Goal: Task Accomplishment & Management: Use online tool/utility

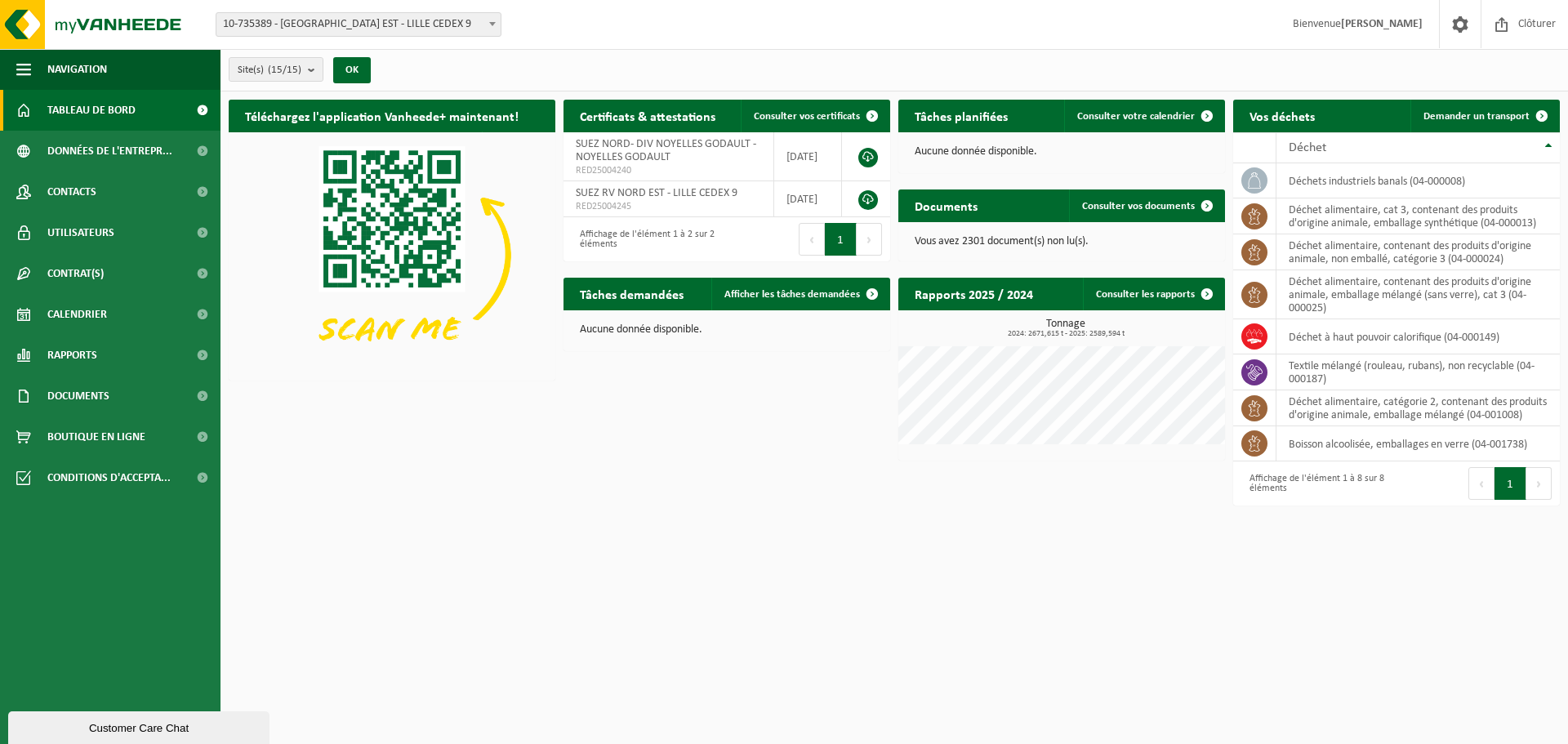
click at [1470, 133] on th "Déchet" at bounding box center [1417, 148] width 283 height 31
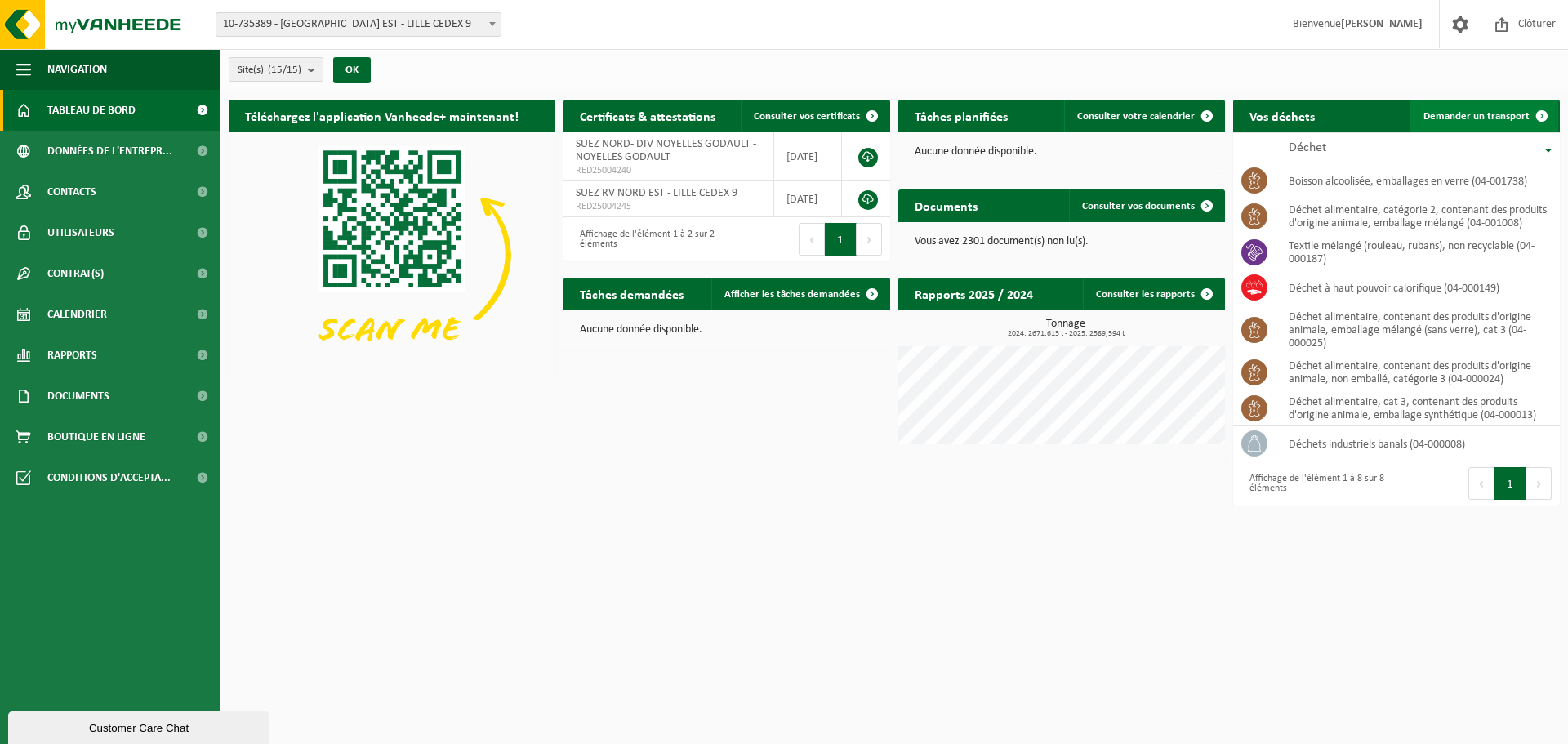
click at [1473, 121] on span "Demander un transport" at bounding box center [1477, 116] width 107 height 10
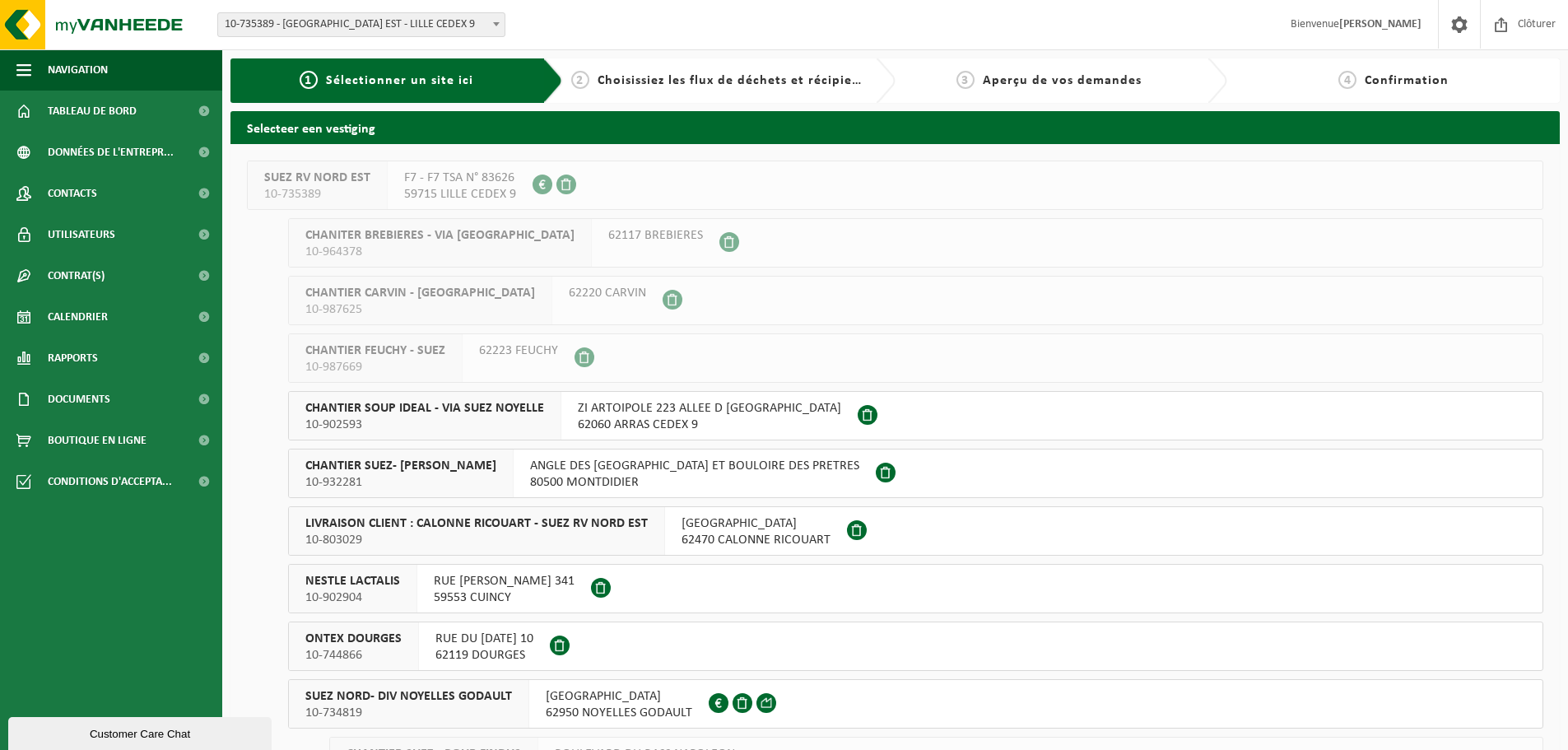
scroll to position [165, 0]
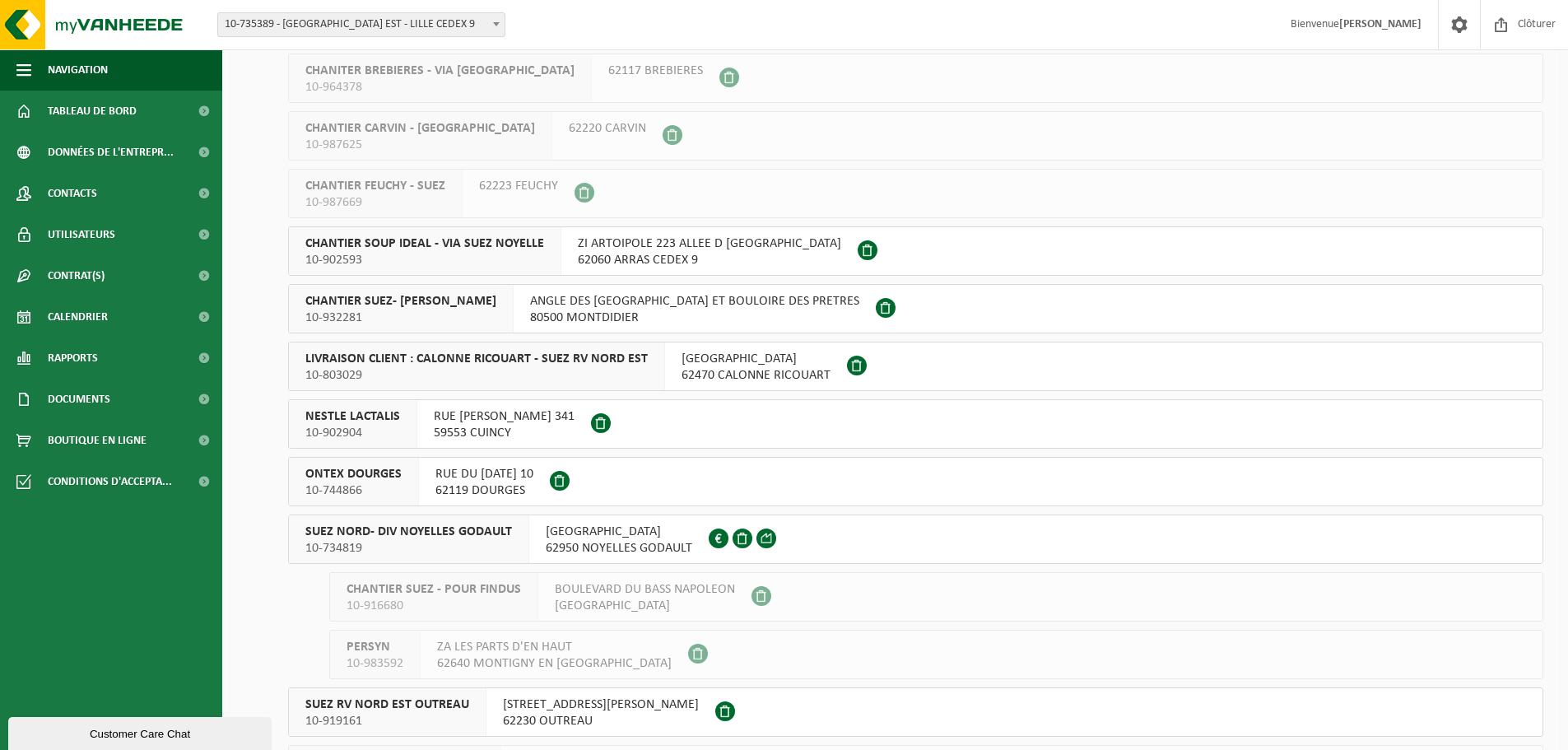
click at [440, 530] on span "SUEZ NORD- DIV NOYELLES GODAULT" at bounding box center [408, 531] width 206 height 16
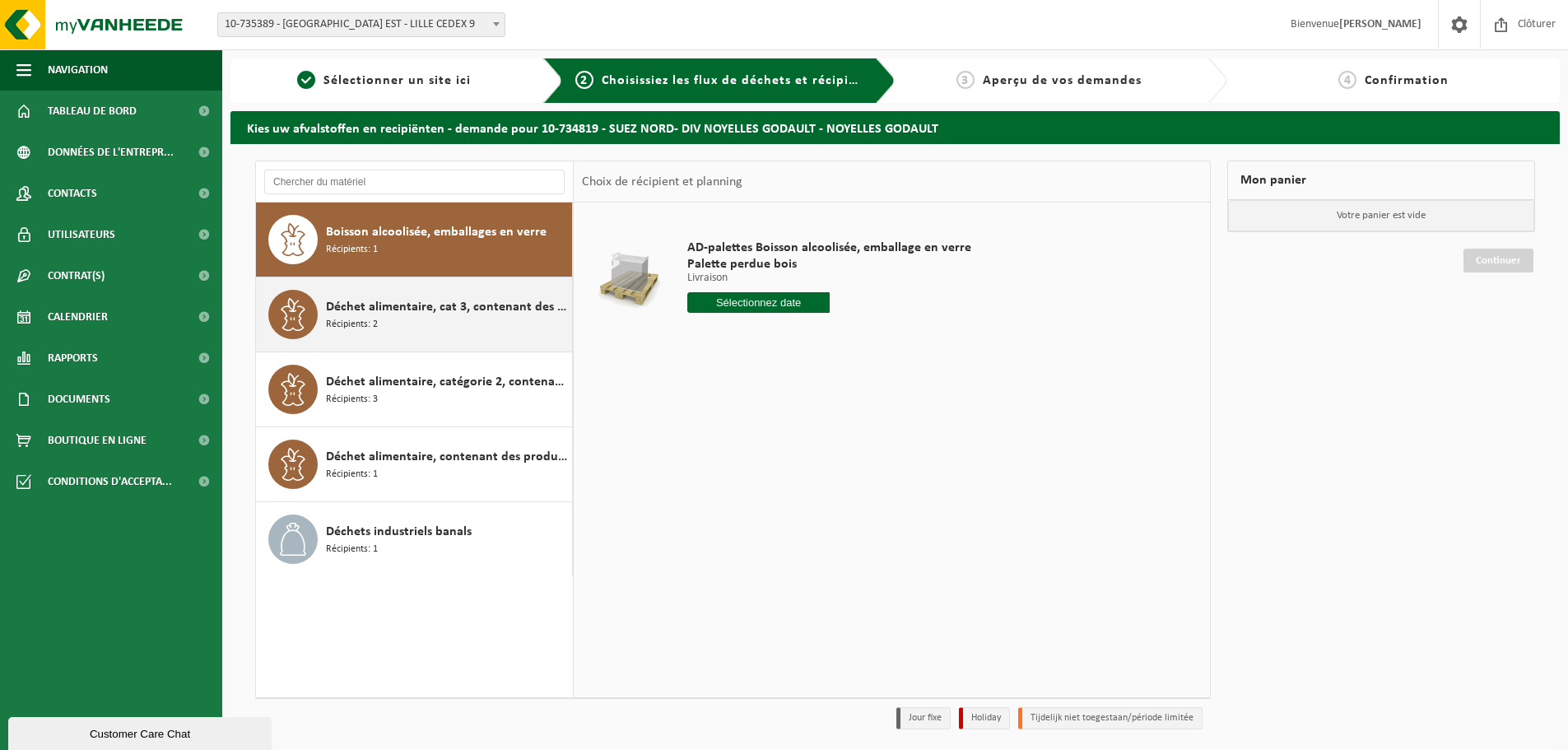
click at [461, 334] on div "Déchet alimentaire, cat 3, contenant des produits d'origine animale, emballage …" at bounding box center [447, 315] width 242 height 49
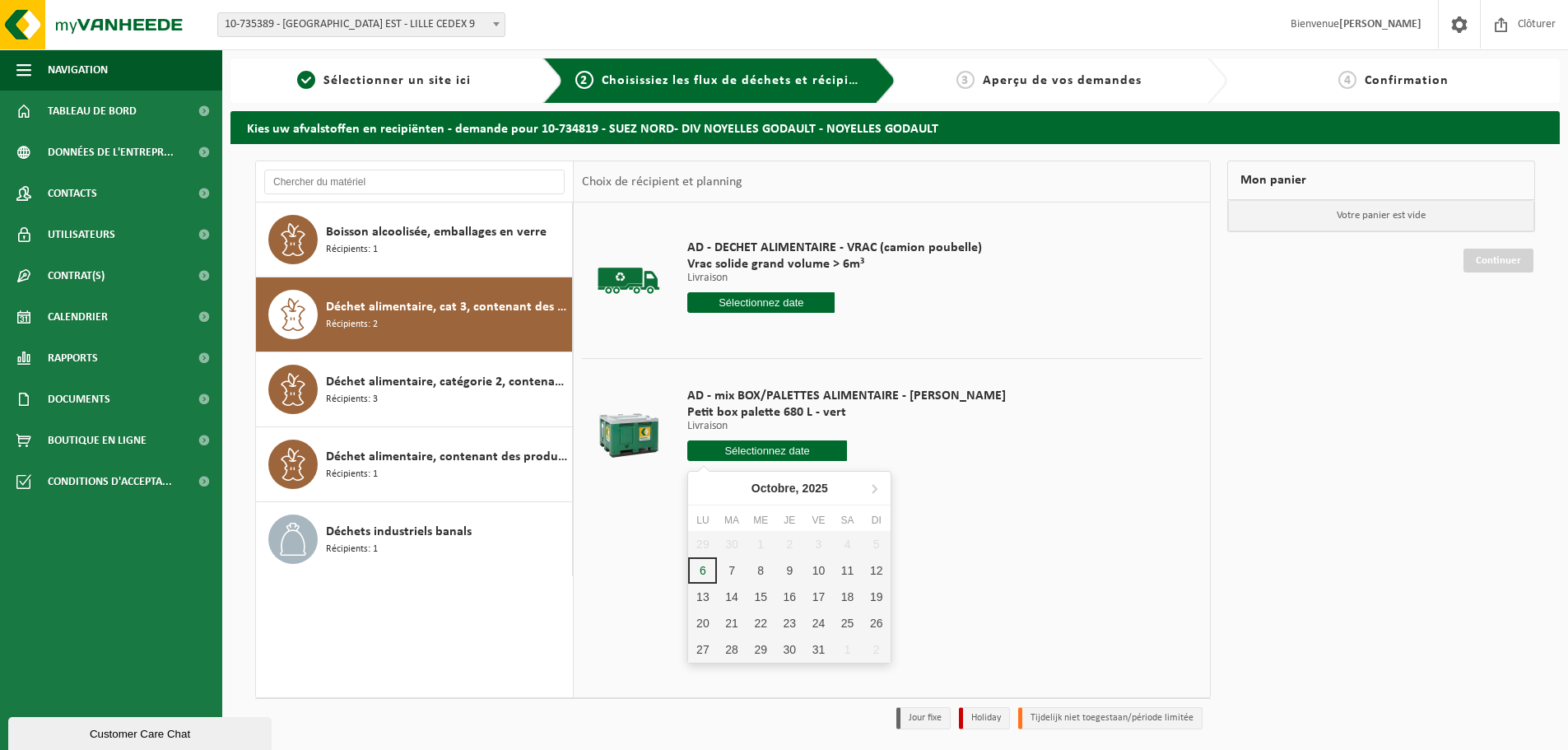
click at [727, 451] on input "text" at bounding box center [766, 450] width 159 height 21
click at [760, 567] on div "8" at bounding box center [760, 570] width 29 height 26
type input "à partir de [DATE]"
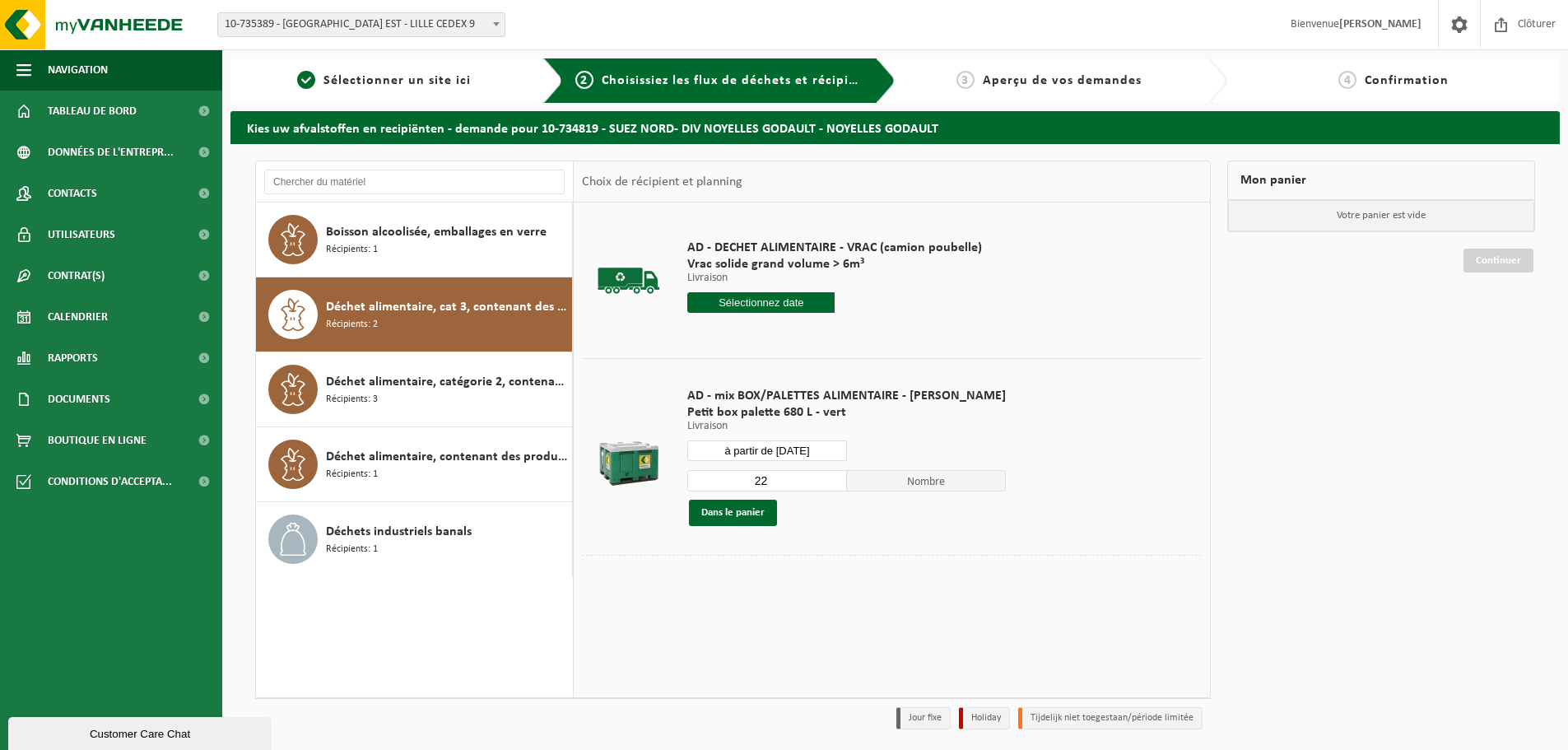
click at [761, 488] on input "22" at bounding box center [766, 481] width 159 height 22
drag, startPoint x: 764, startPoint y: 486, endPoint x: 703, endPoint y: 482, distance: 61.1
click at [703, 482] on input "22" at bounding box center [766, 481] width 159 height 22
type input "1"
click at [731, 508] on button "Dans le panier" at bounding box center [732, 513] width 88 height 26
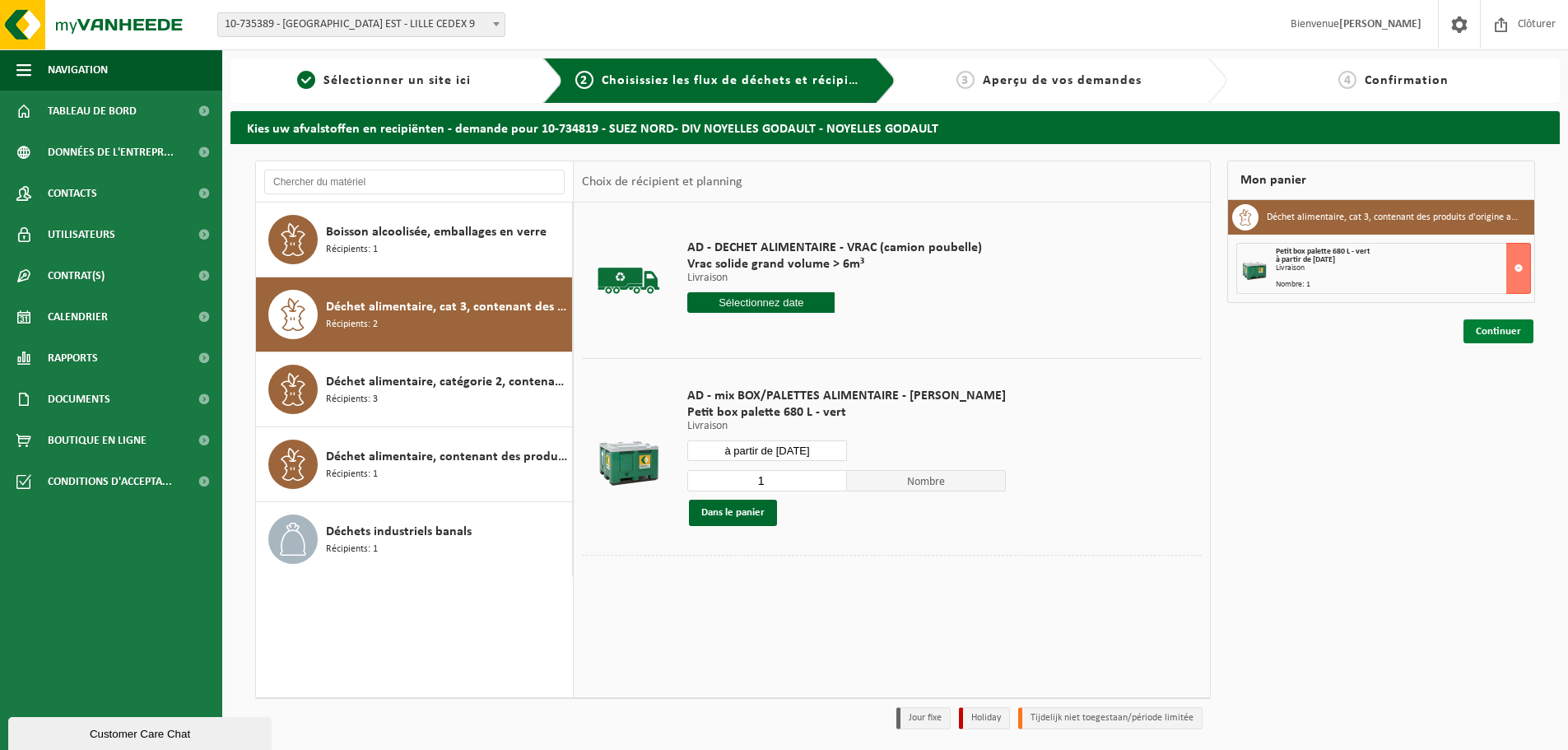
click at [1481, 335] on link "Continuer" at bounding box center [1498, 331] width 70 height 24
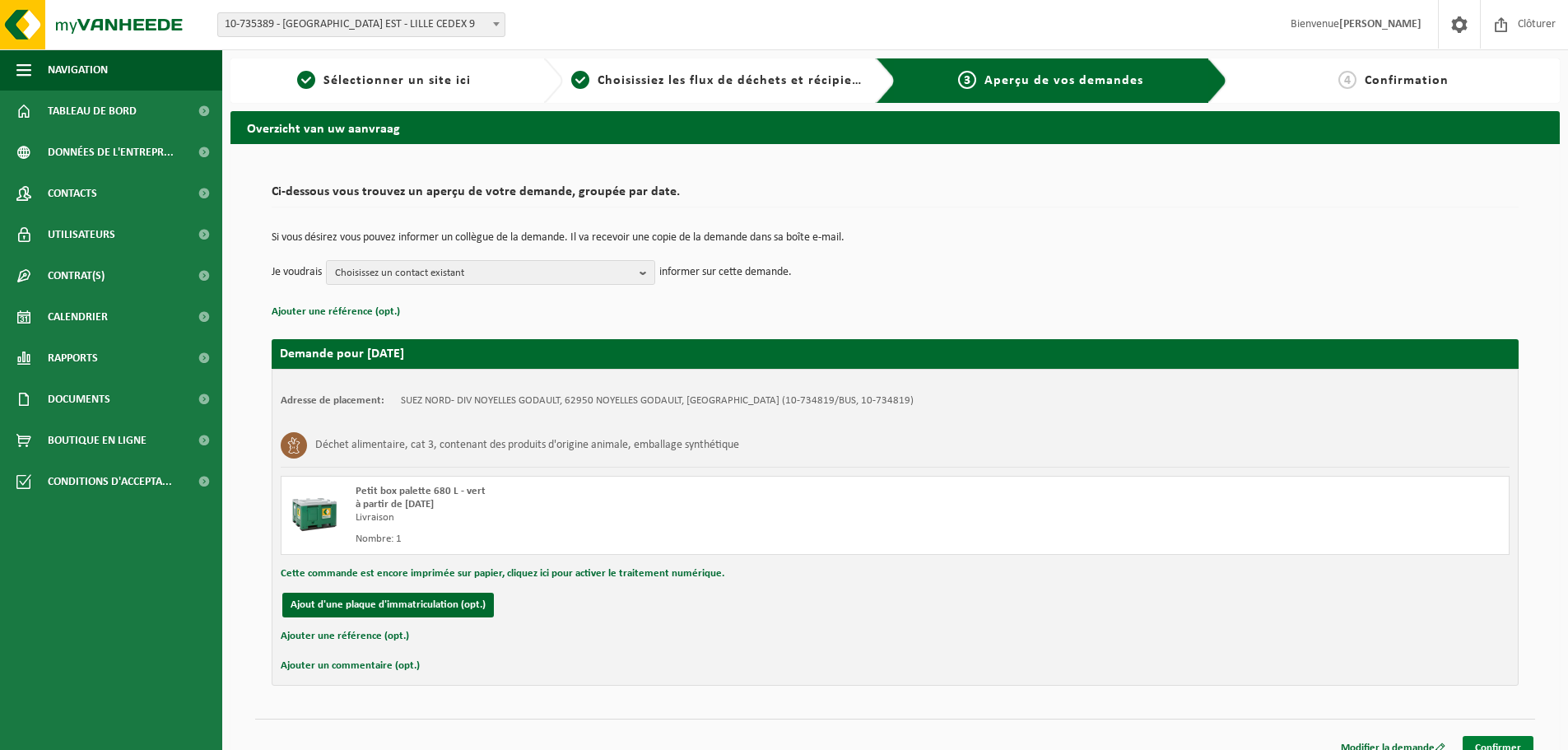
click at [1501, 744] on link "Confirmer" at bounding box center [1497, 747] width 71 height 24
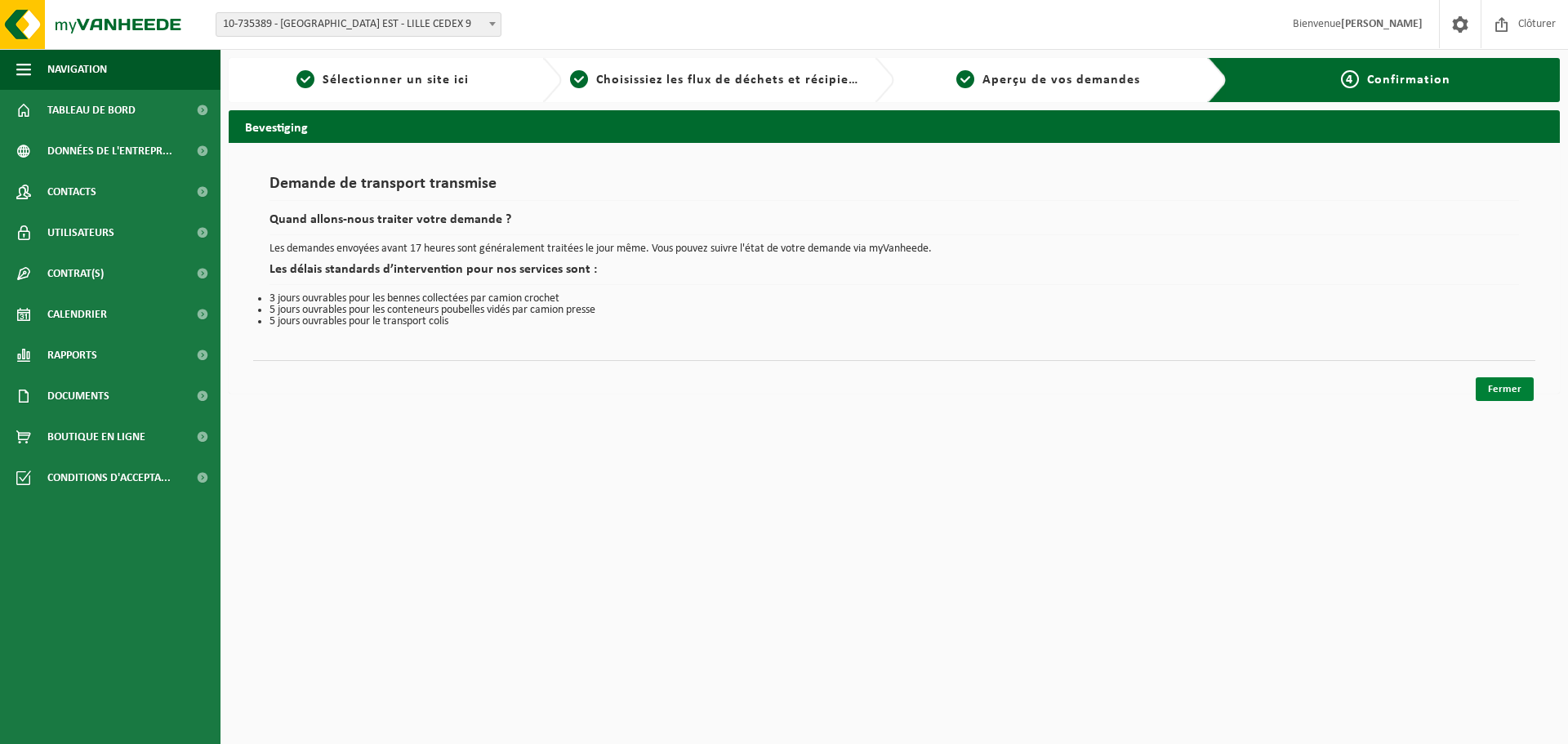
click at [1500, 393] on link "Fermer" at bounding box center [1505, 389] width 58 height 23
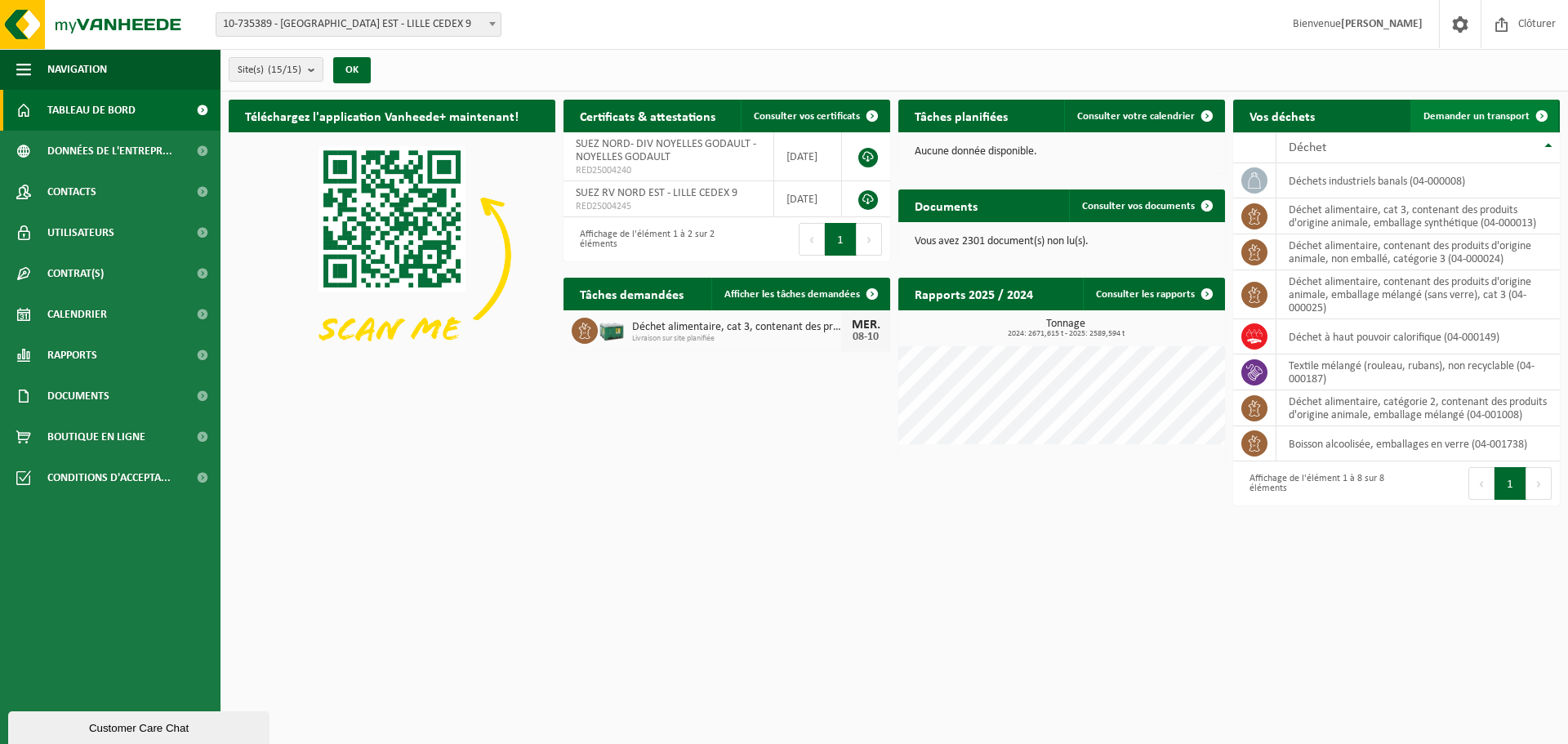
click at [1470, 118] on span "Demander un transport" at bounding box center [1477, 116] width 107 height 10
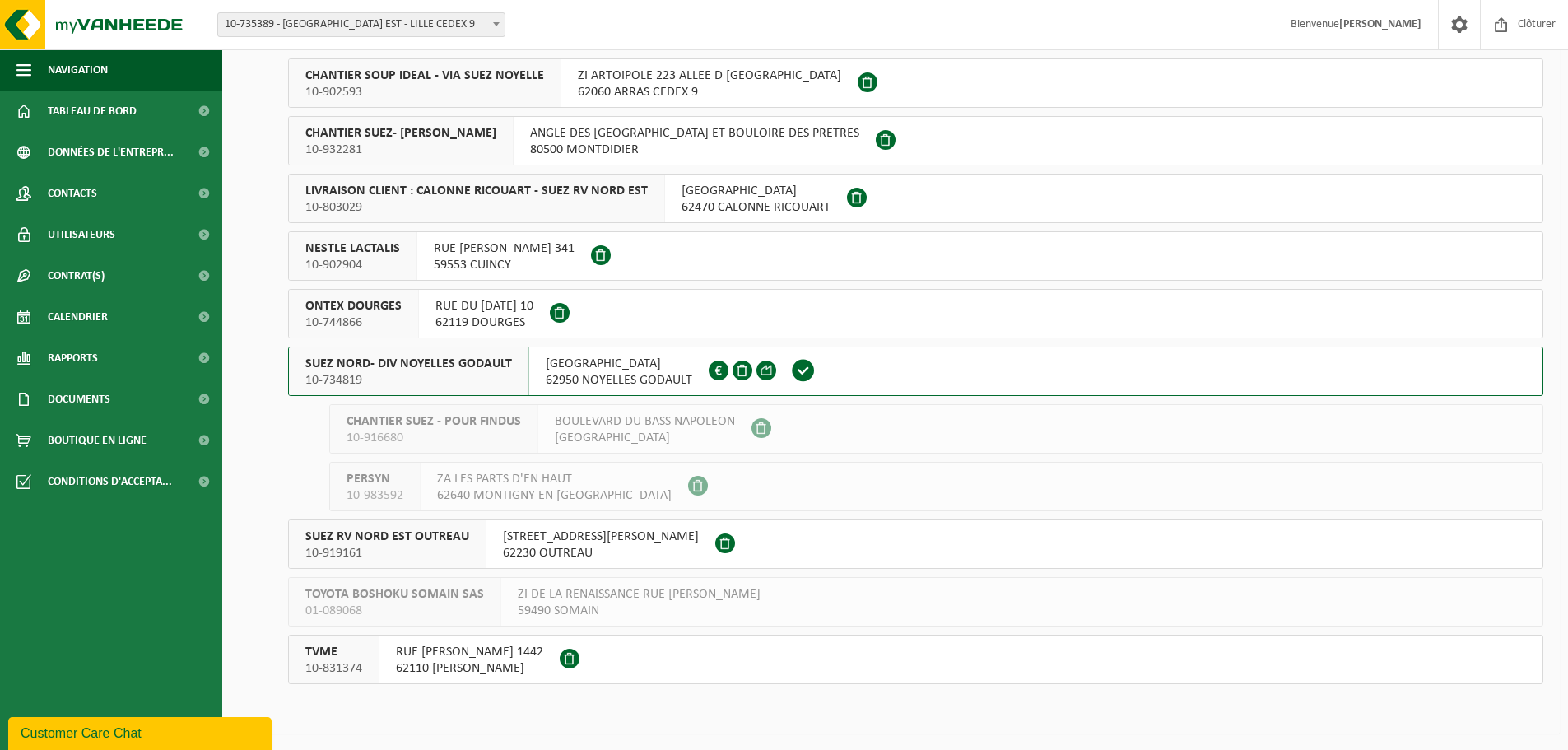
scroll to position [334, 0]
click at [462, 361] on span "SUEZ NORD- DIV NOYELLES GODAULT" at bounding box center [408, 363] width 206 height 16
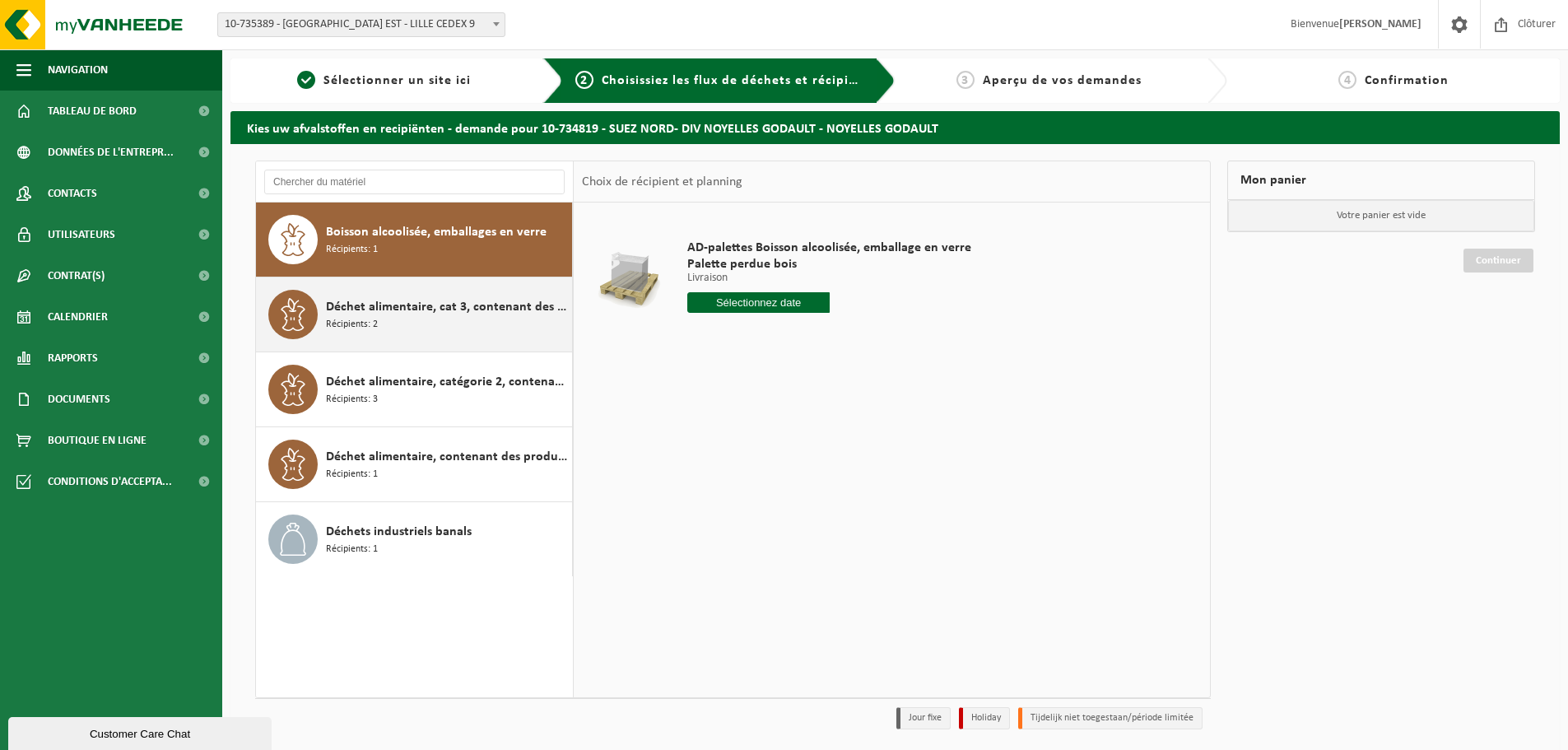
click at [372, 315] on span "Déchet alimentaire, cat 3, contenant des produits d'origine animale, emballage …" at bounding box center [447, 306] width 242 height 20
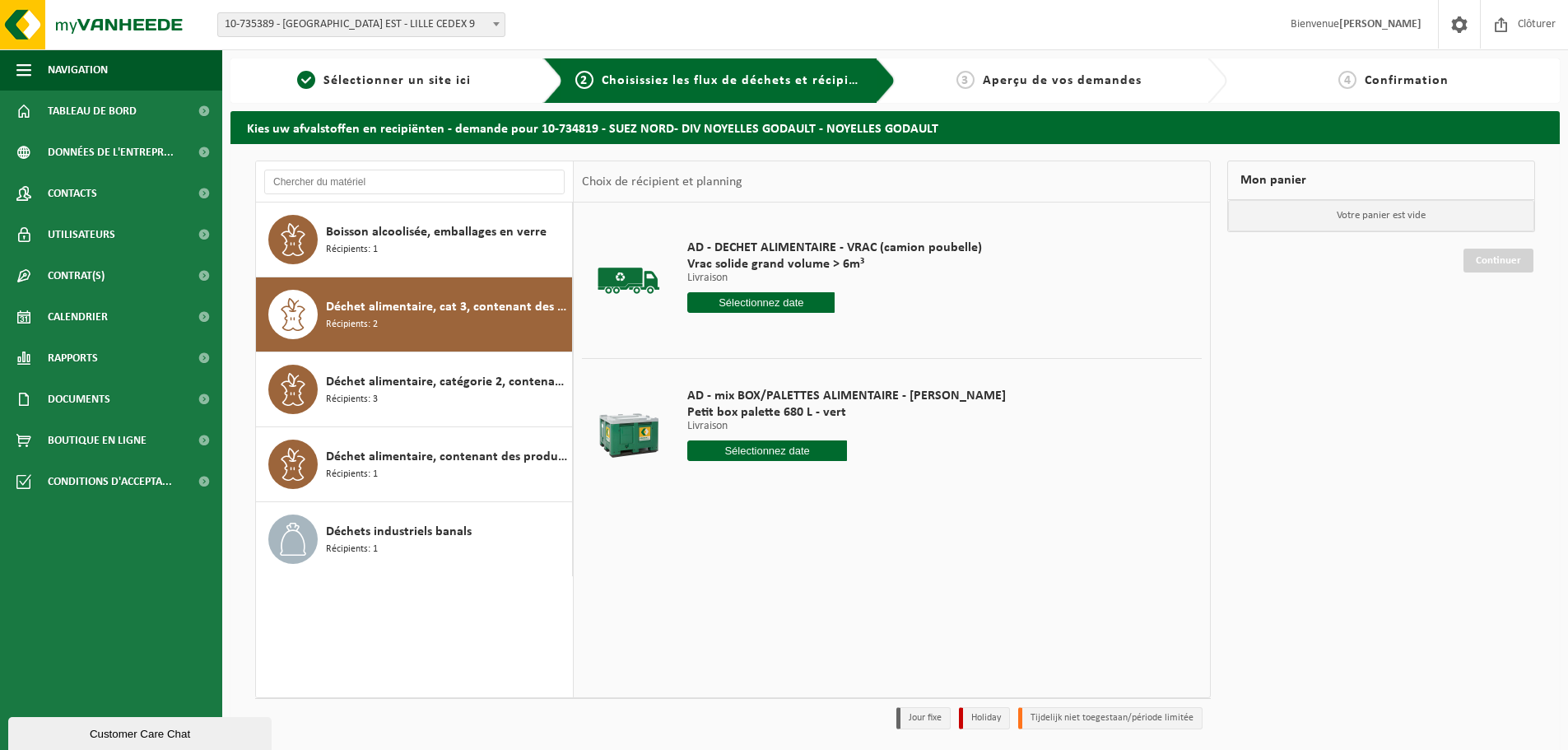
click at [706, 437] on div "AD - mix BOX/PALETTES ALIMENTAIRE - BILLY Petit box palette 680 L - vert Livrai…" at bounding box center [847, 428] width 335 height 114
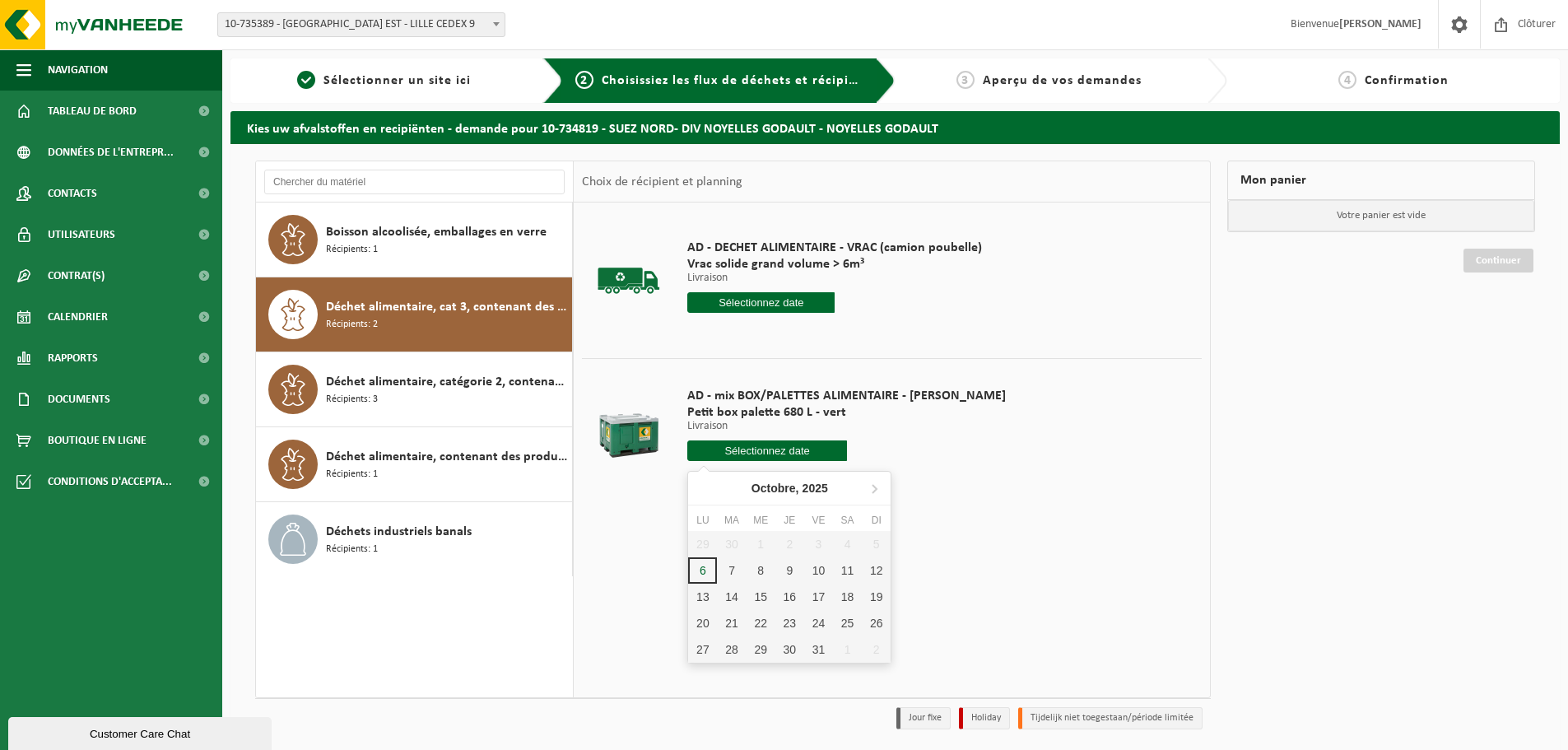
click at [735, 452] on input "text" at bounding box center [766, 450] width 159 height 21
click at [763, 577] on div "8" at bounding box center [760, 570] width 29 height 26
type input "à partir de 2025-10-08"
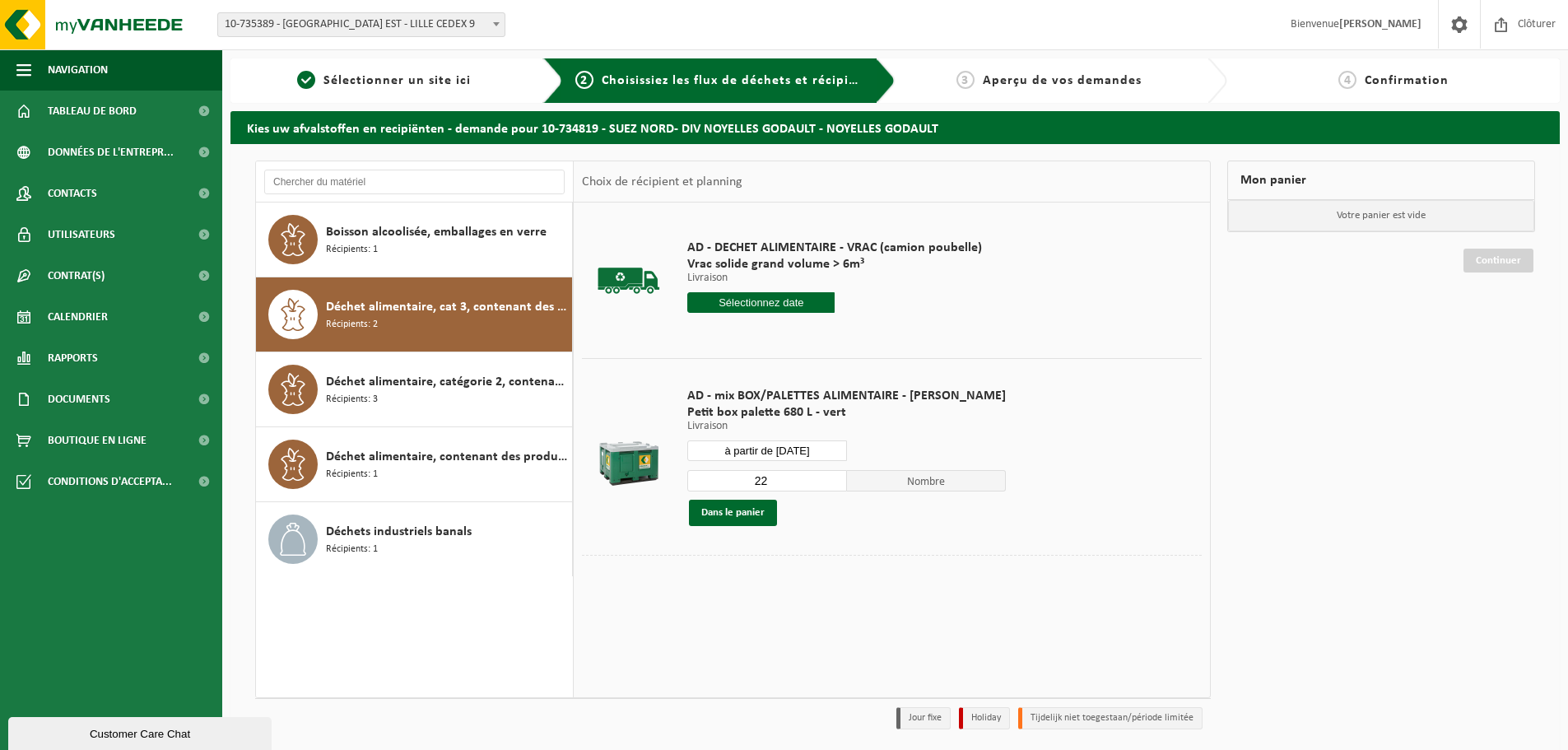
drag, startPoint x: 768, startPoint y: 485, endPoint x: 723, endPoint y: 483, distance: 45.0
click at [723, 483] on input "22" at bounding box center [766, 481] width 159 height 22
type input "1"
click at [743, 509] on button "Dans le panier" at bounding box center [732, 513] width 88 height 26
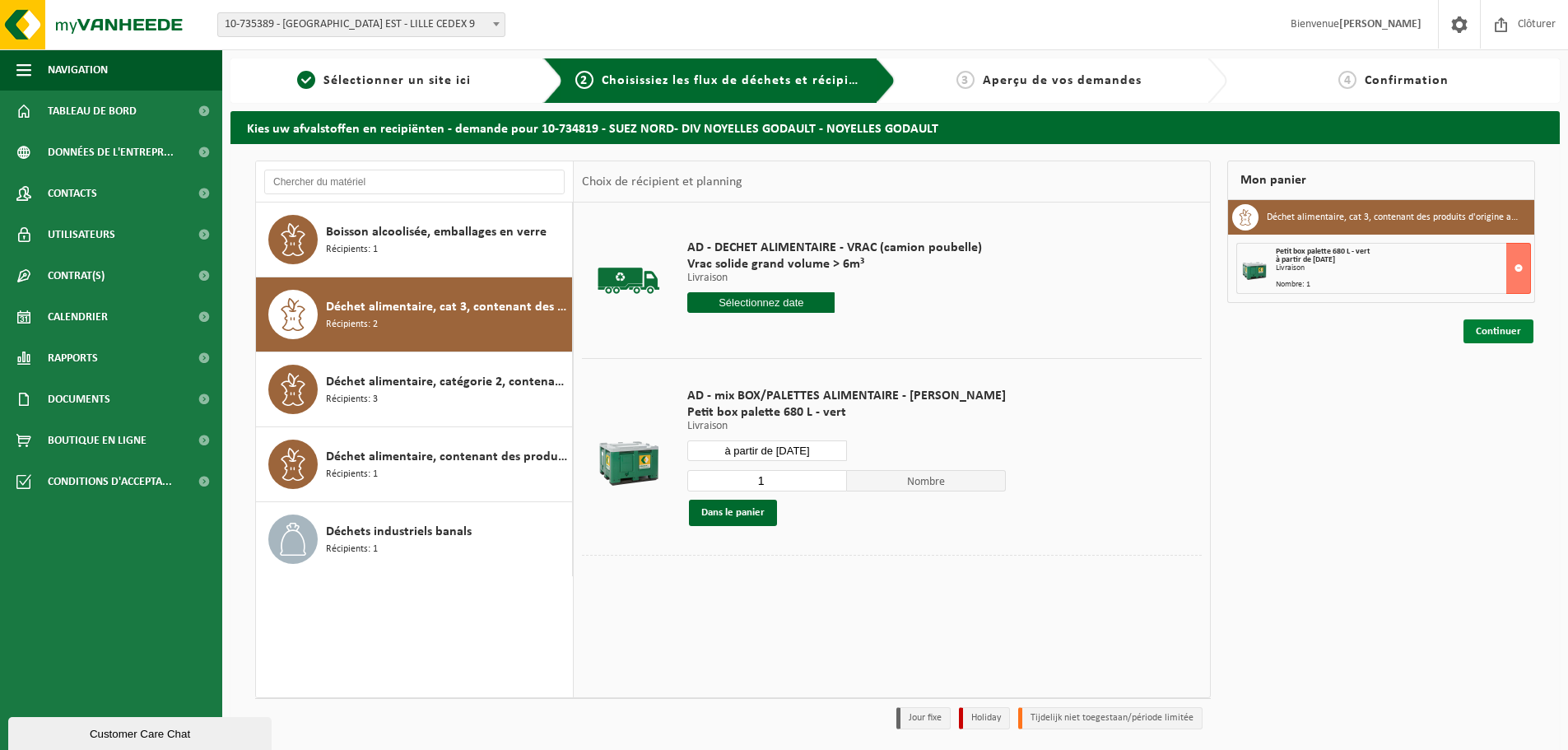
click at [1481, 331] on link "Continuer" at bounding box center [1498, 331] width 70 height 24
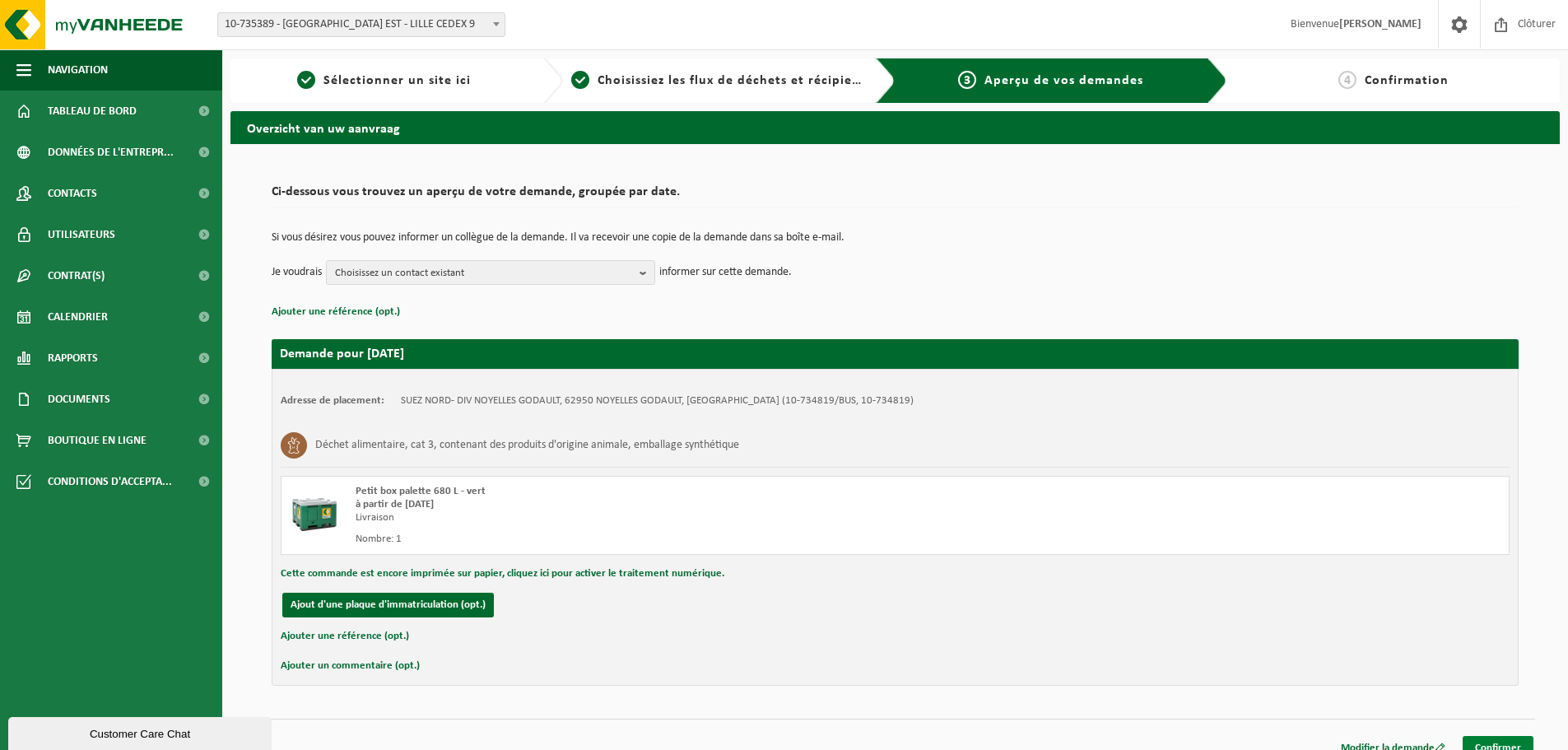
click at [1498, 748] on link "Confirmer" at bounding box center [1497, 747] width 71 height 24
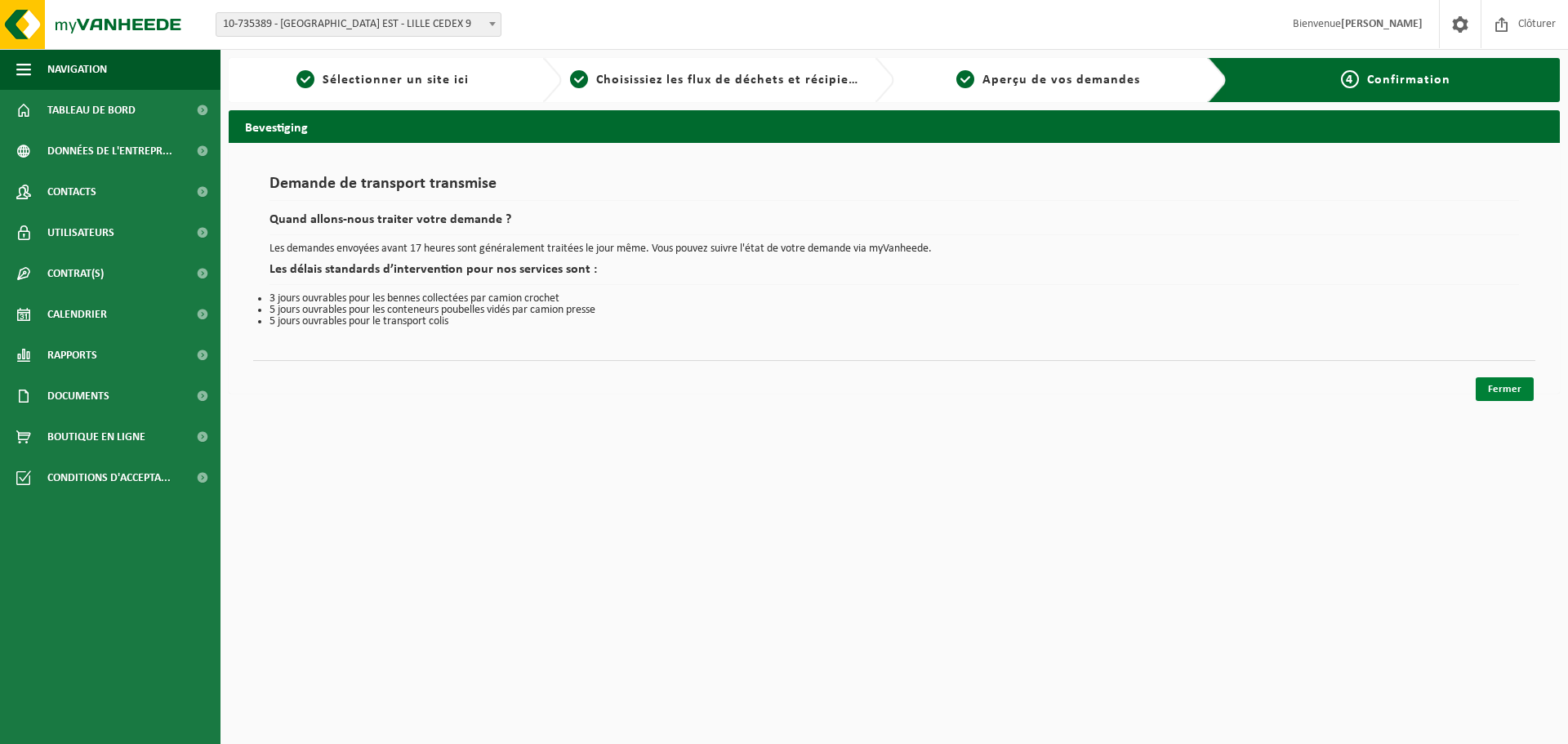
click at [1503, 384] on link "Fermer" at bounding box center [1505, 389] width 58 height 23
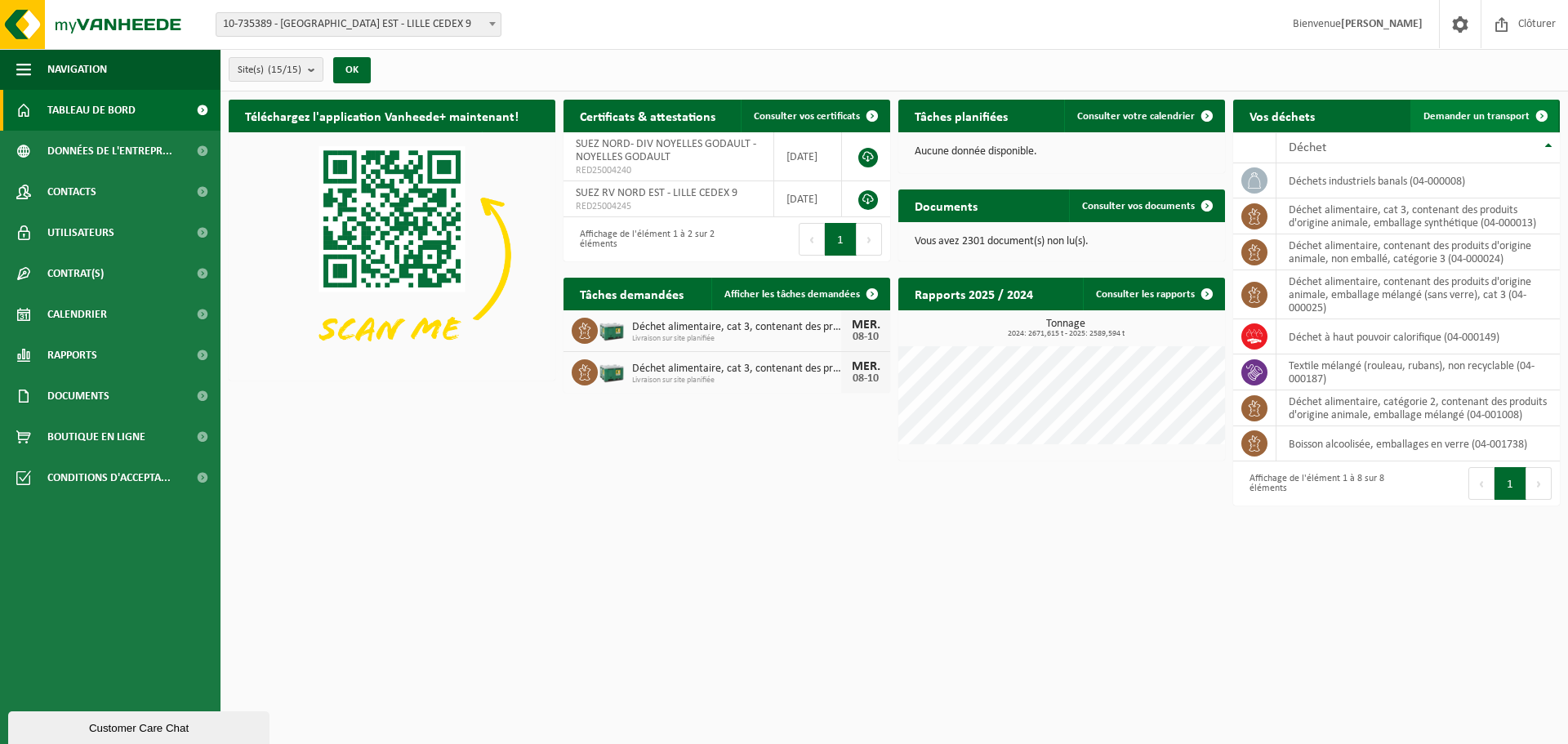
click at [1497, 121] on link "Demander un transport" at bounding box center [1485, 116] width 148 height 33
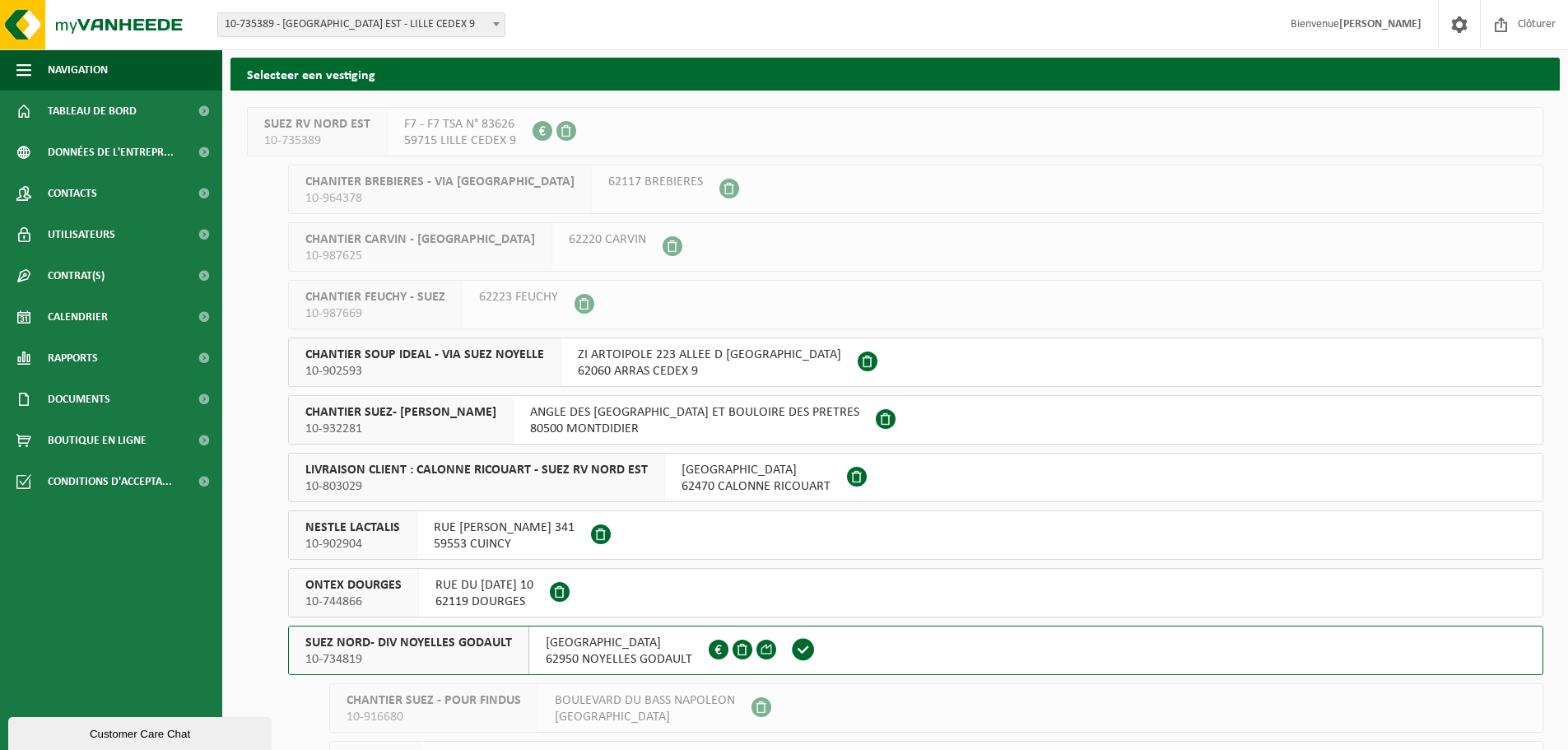
scroll to position [165, 0]
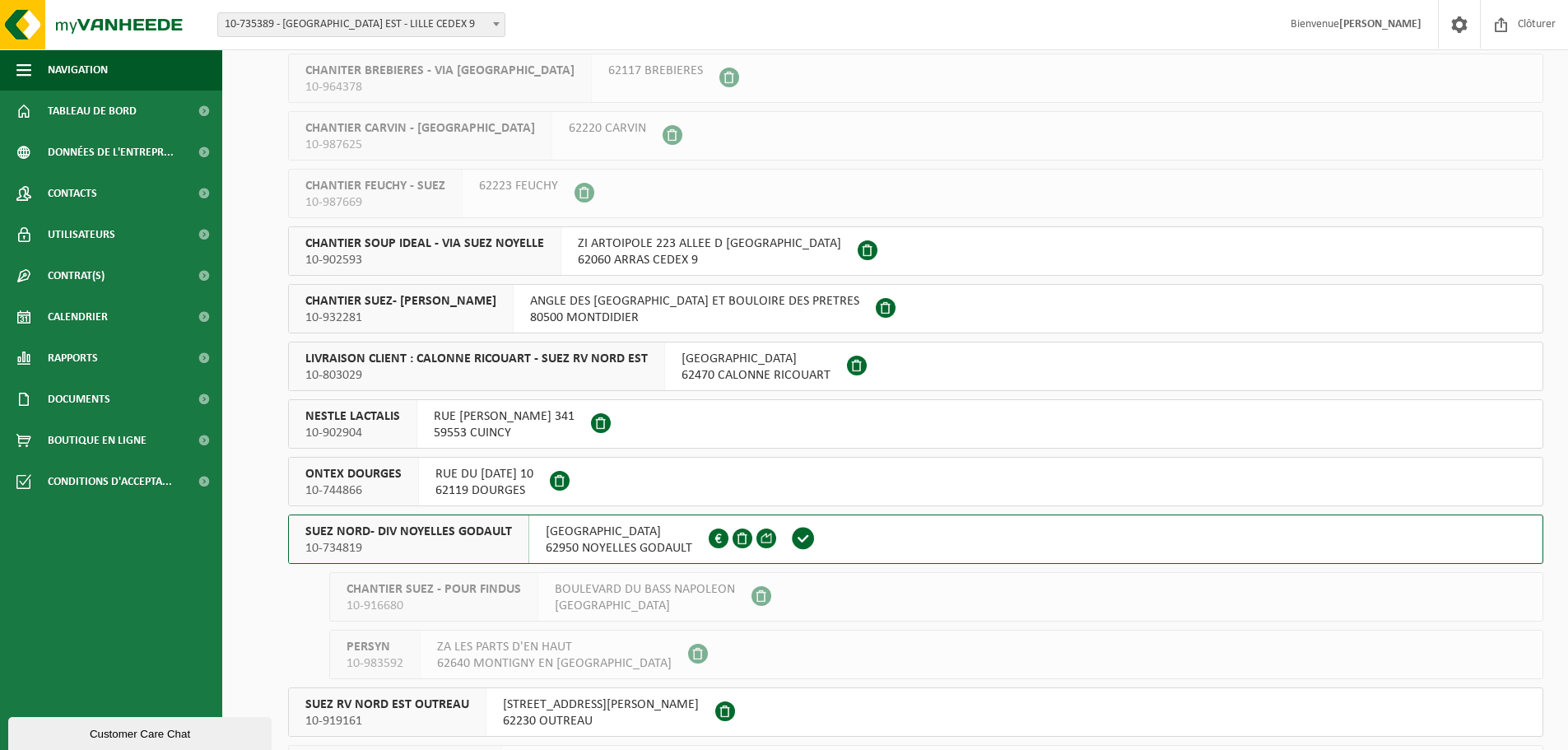
click at [491, 531] on span "SUEZ NORD- DIV NOYELLES GODAULT" at bounding box center [408, 531] width 206 height 16
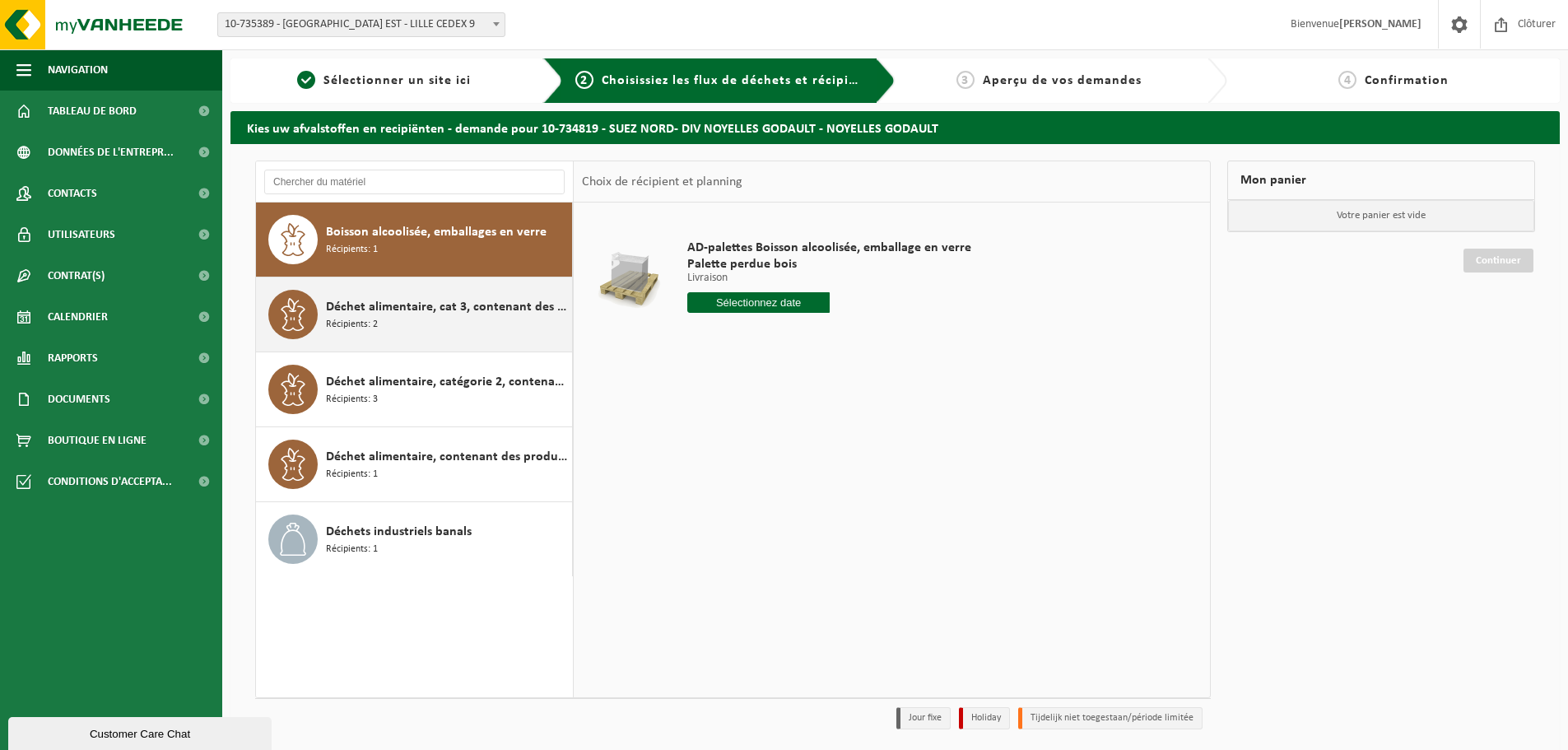
click at [414, 327] on div "Déchet alimentaire, cat 3, contenant des produits d'origine animale, emballage …" at bounding box center [447, 315] width 242 height 49
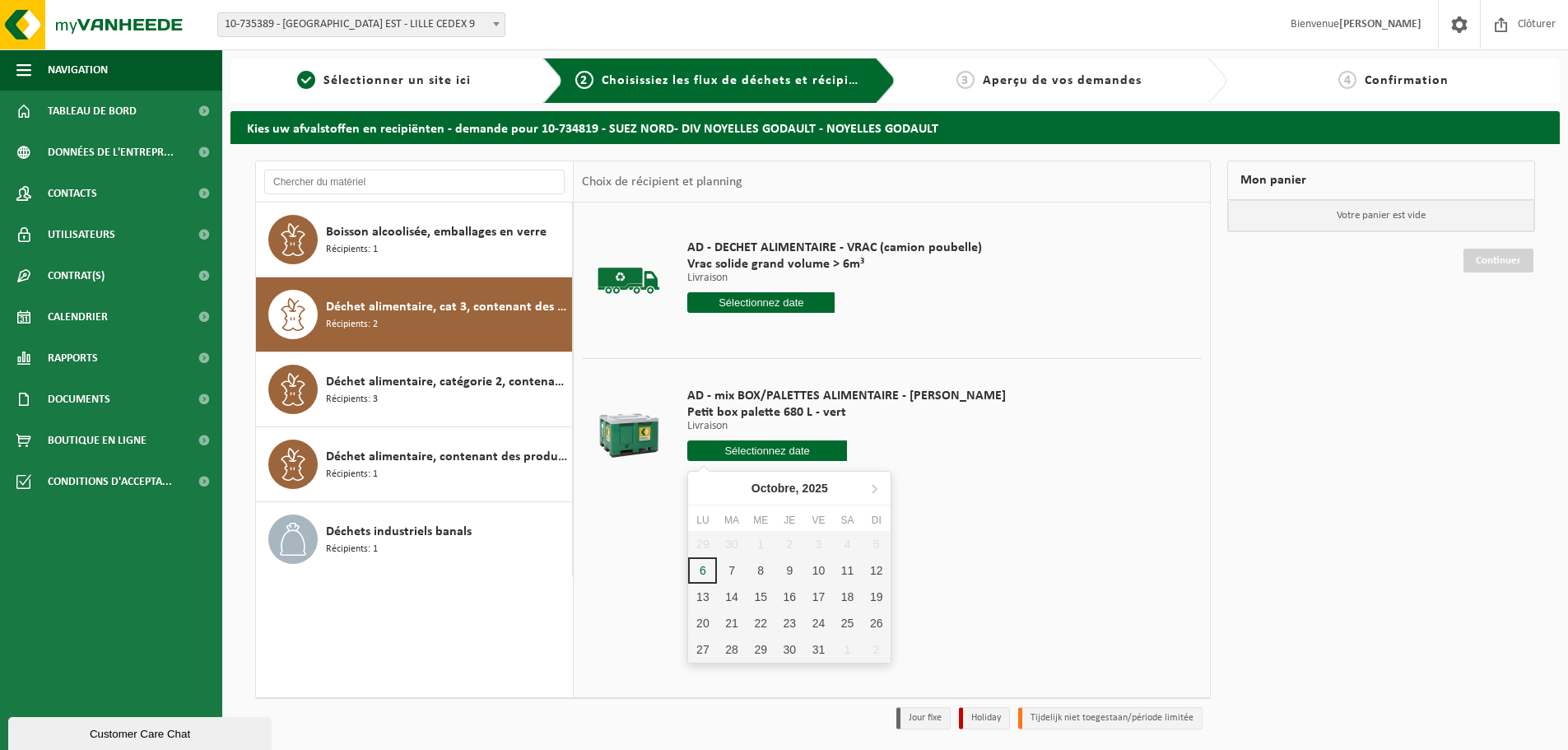
click at [718, 450] on input "text" at bounding box center [766, 450] width 159 height 21
click at [769, 580] on div "8" at bounding box center [760, 570] width 29 height 26
type input "à partir de [DATE]"
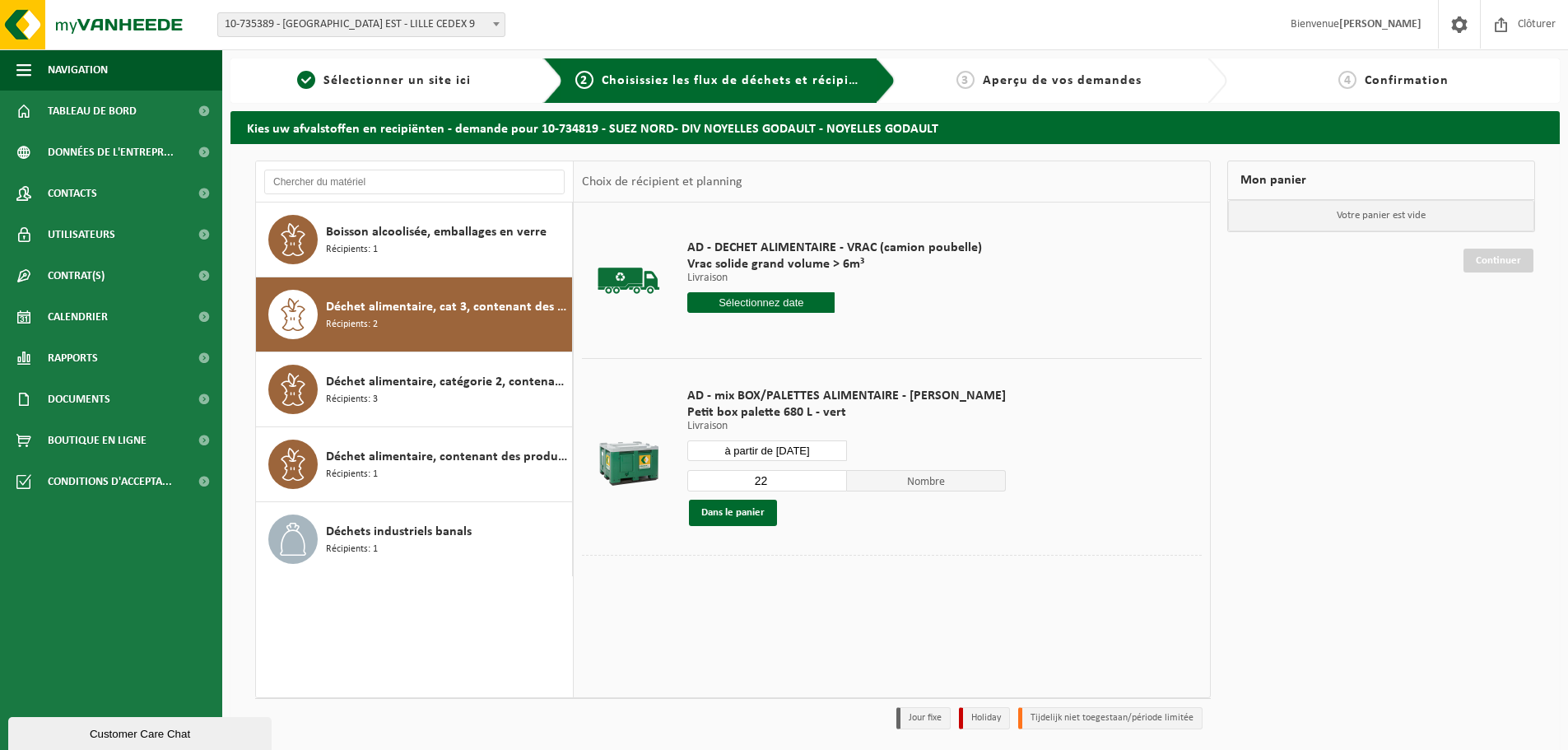
drag, startPoint x: 761, startPoint y: 480, endPoint x: 736, endPoint y: 485, distance: 25.5
click at [737, 481] on input "22" at bounding box center [766, 481] width 159 height 22
type input "1"
click at [736, 501] on button "Dans le panier" at bounding box center [732, 513] width 88 height 26
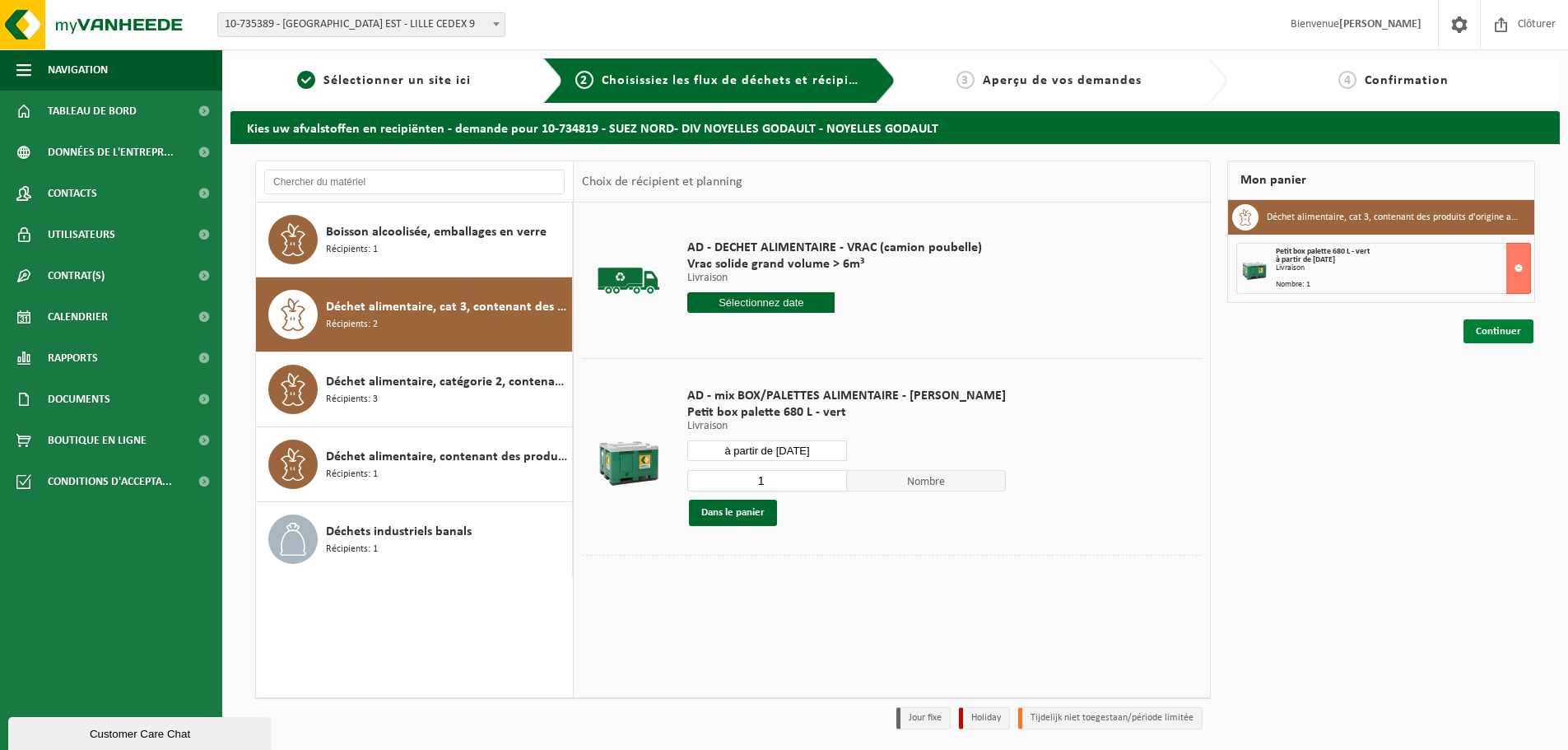
click at [1509, 328] on link "Continuer" at bounding box center [1498, 331] width 70 height 24
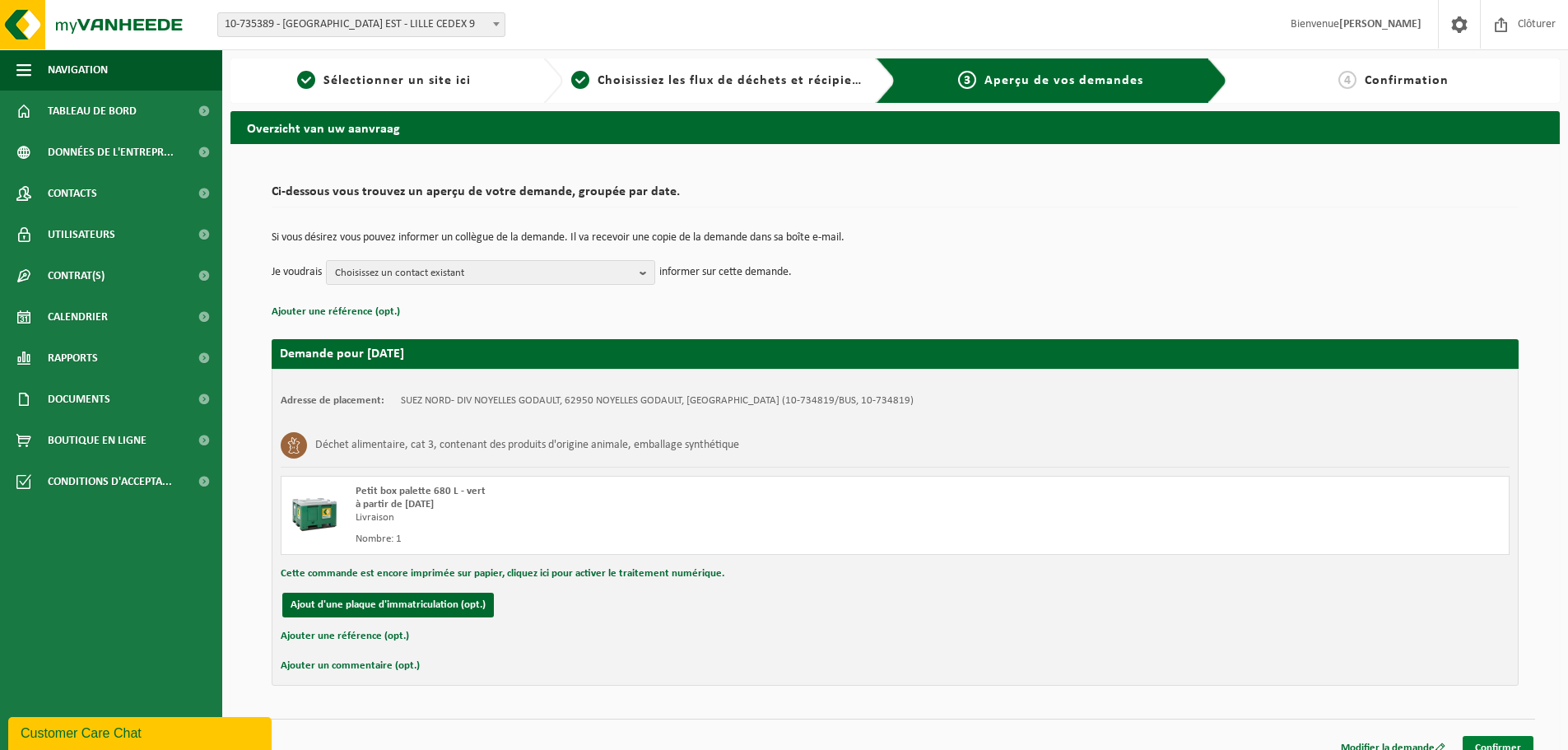
click at [1508, 744] on link "Confirmer" at bounding box center [1497, 747] width 71 height 24
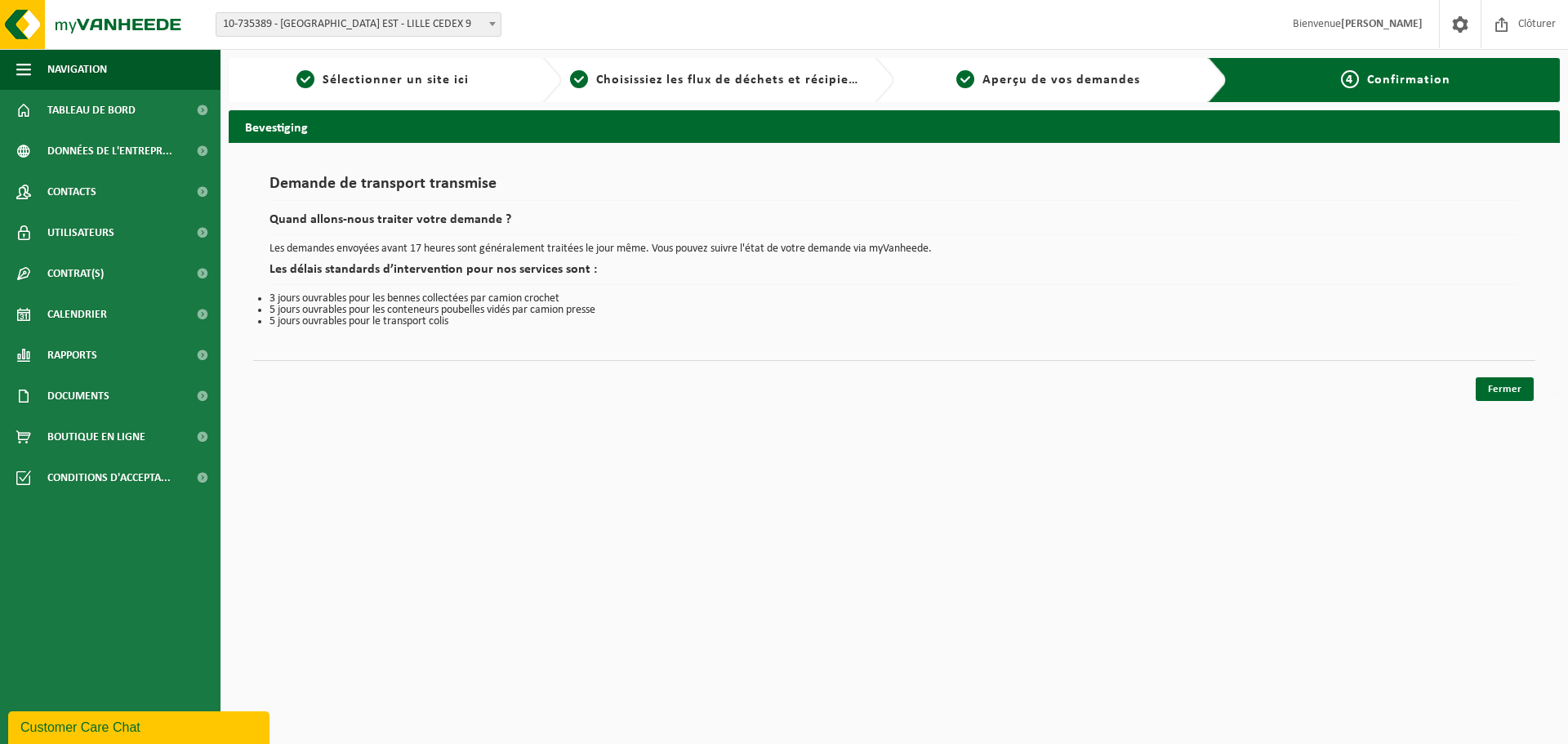
drag, startPoint x: 1491, startPoint y: 364, endPoint x: 1492, endPoint y: 378, distance: 14.0
click at [1491, 365] on div "Fermer" at bounding box center [895, 368] width 1283 height 17
click at [1496, 388] on link "Fermer" at bounding box center [1505, 389] width 58 height 23
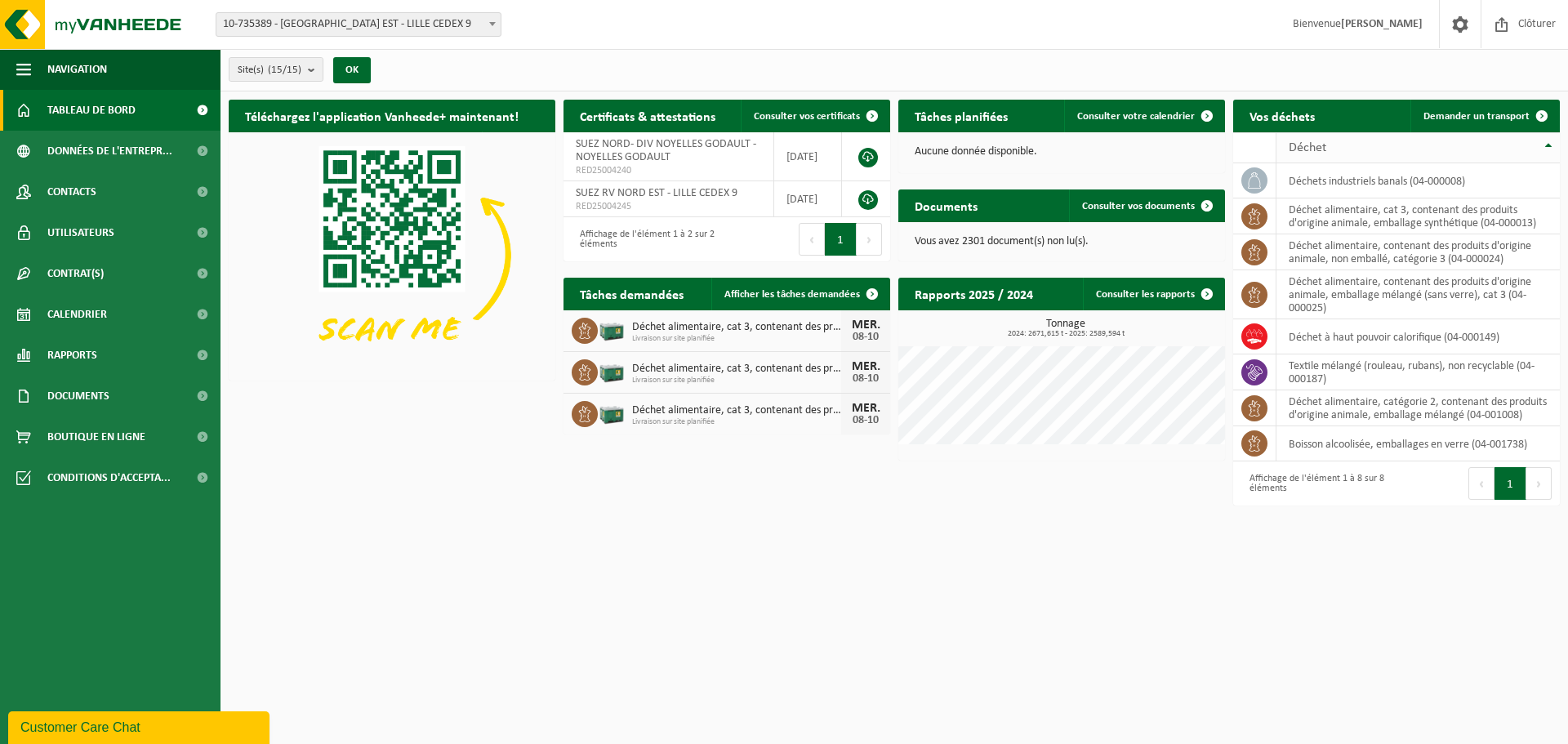
click at [1470, 136] on th "Déchet" at bounding box center [1417, 148] width 283 height 31
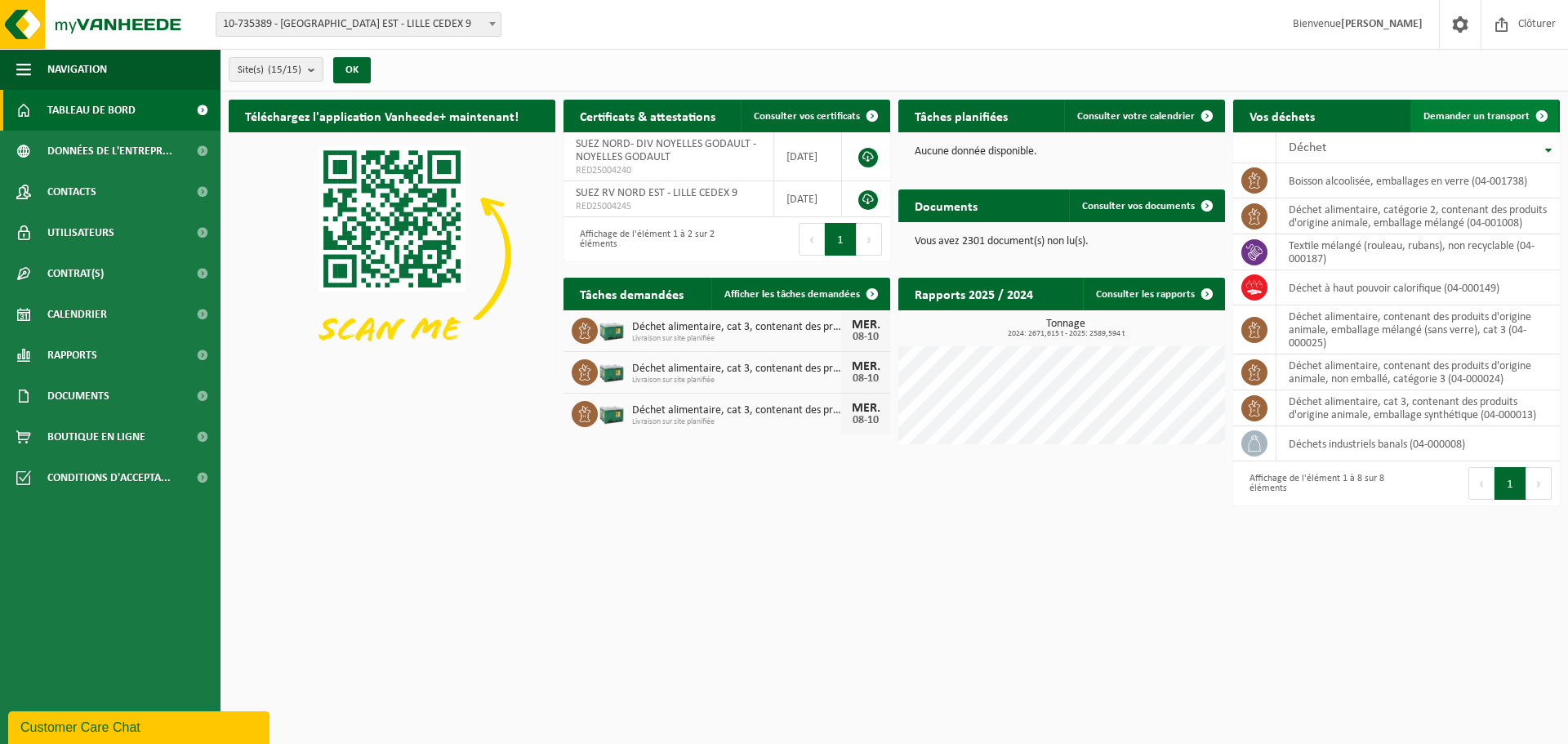
click at [1474, 124] on link "Demander un transport" at bounding box center [1485, 116] width 148 height 33
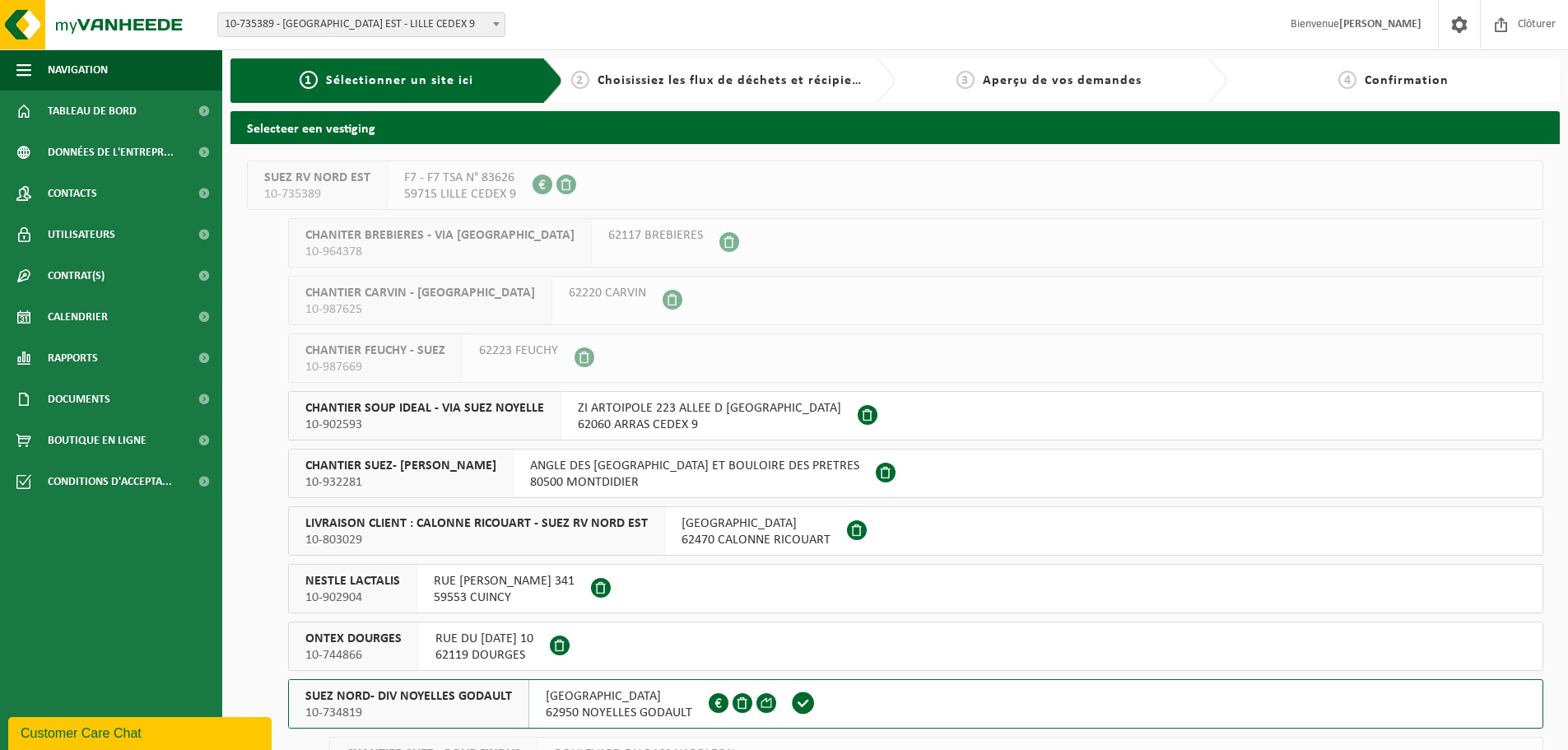
click at [492, 702] on span "SUEZ NORD- DIV NOYELLES GODAULT" at bounding box center [408, 695] width 206 height 16
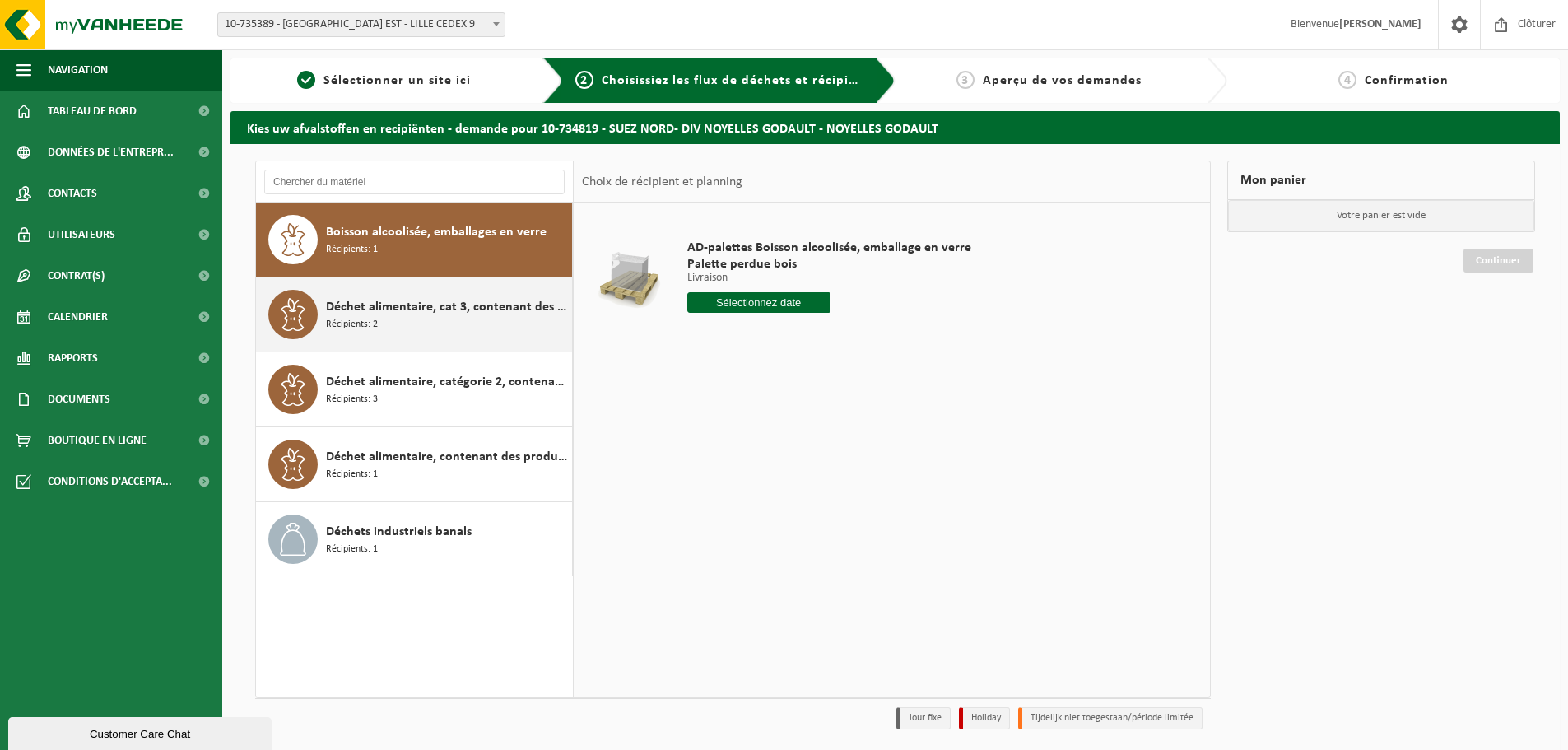
click at [449, 325] on div "Déchet alimentaire, cat 3, contenant des produits d'origine animale, emballage …" at bounding box center [447, 315] width 242 height 49
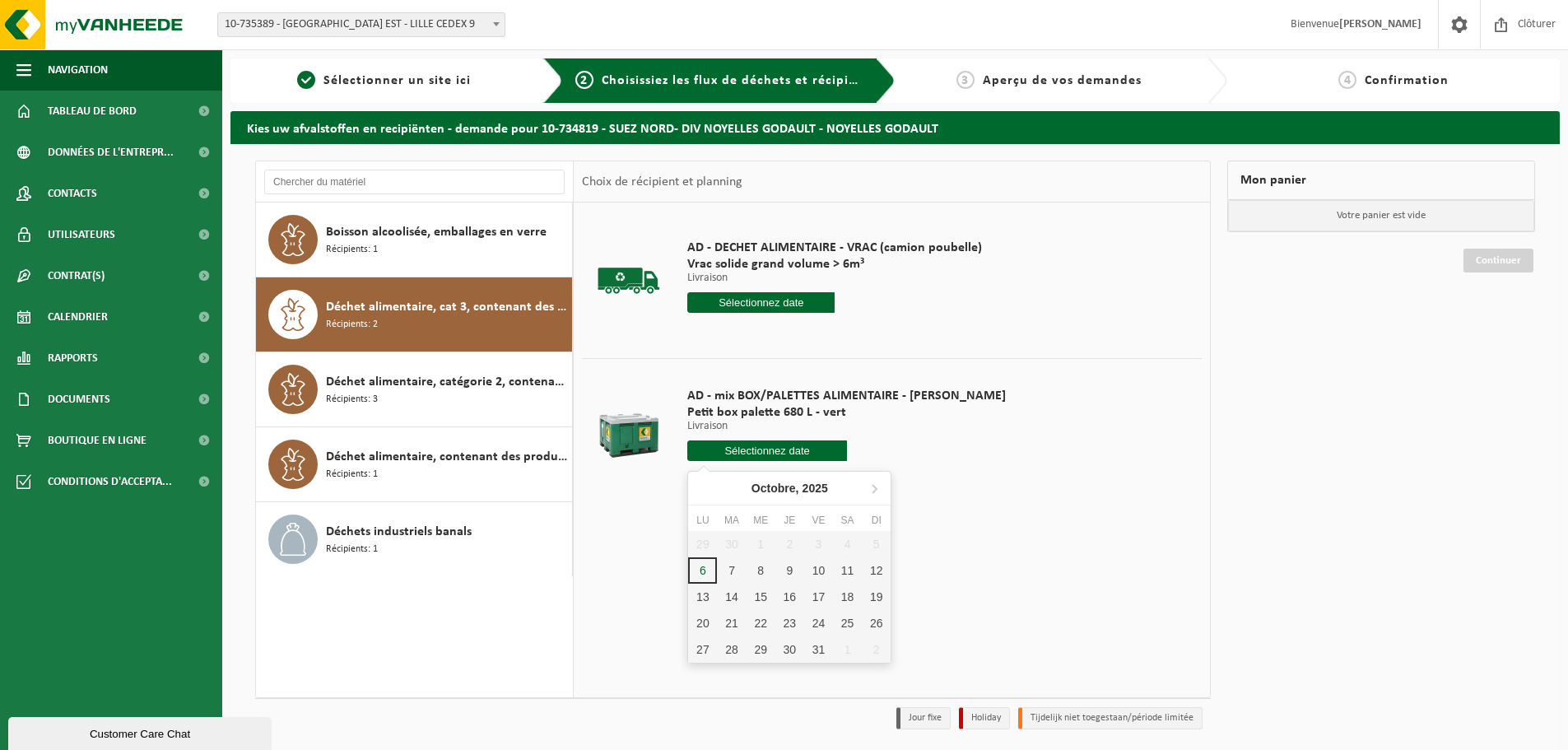
click at [735, 447] on input "text" at bounding box center [766, 450] width 159 height 21
drag, startPoint x: 761, startPoint y: 573, endPoint x: 763, endPoint y: 547, distance: 26.1
click at [761, 570] on div "8" at bounding box center [760, 570] width 29 height 26
type input "à partir de [DATE]"
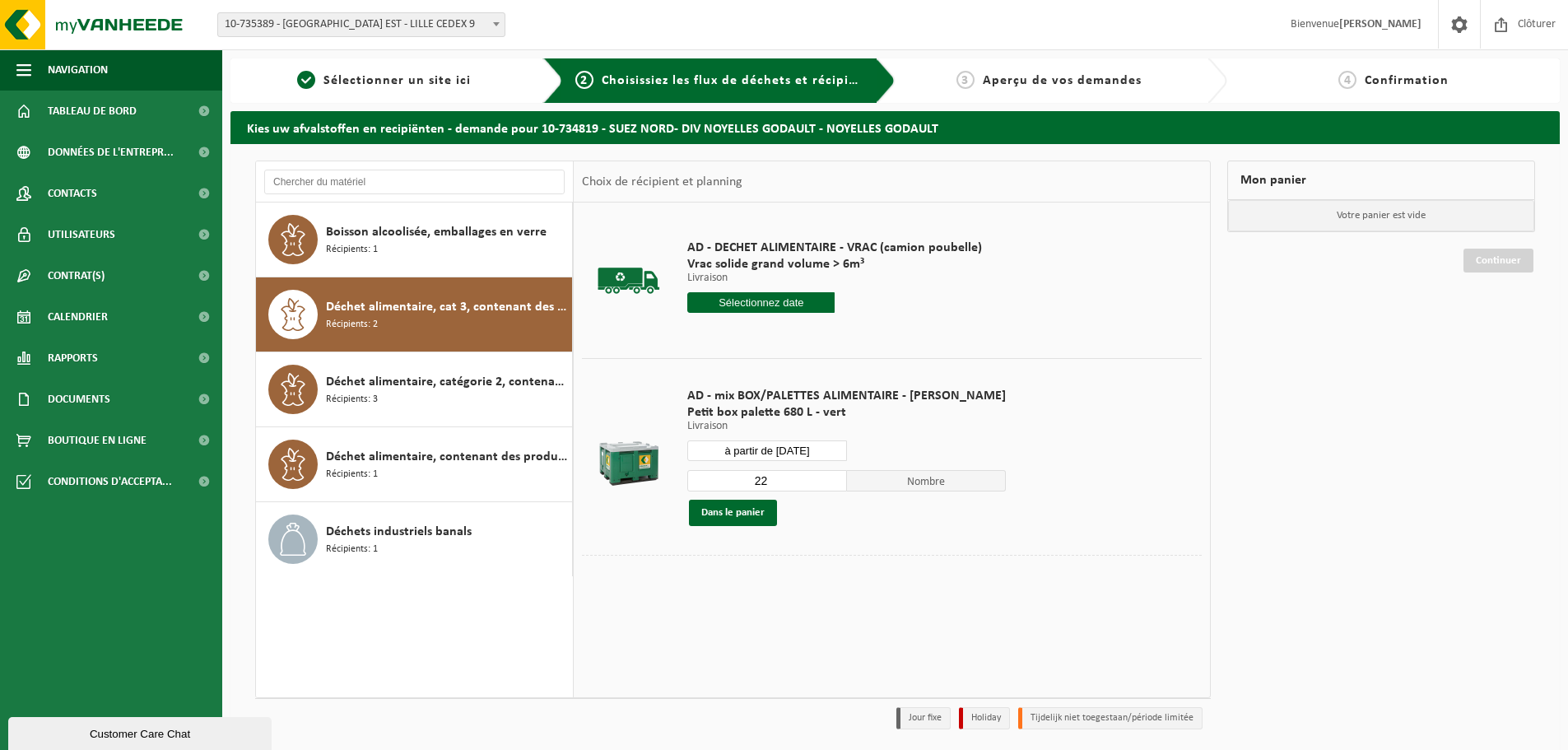
drag, startPoint x: 780, startPoint y: 481, endPoint x: 701, endPoint y: 486, distance: 79.2
click at [701, 486] on input "22" at bounding box center [766, 481] width 159 height 22
type input "1"
click at [722, 517] on button "Dans le panier" at bounding box center [732, 513] width 88 height 26
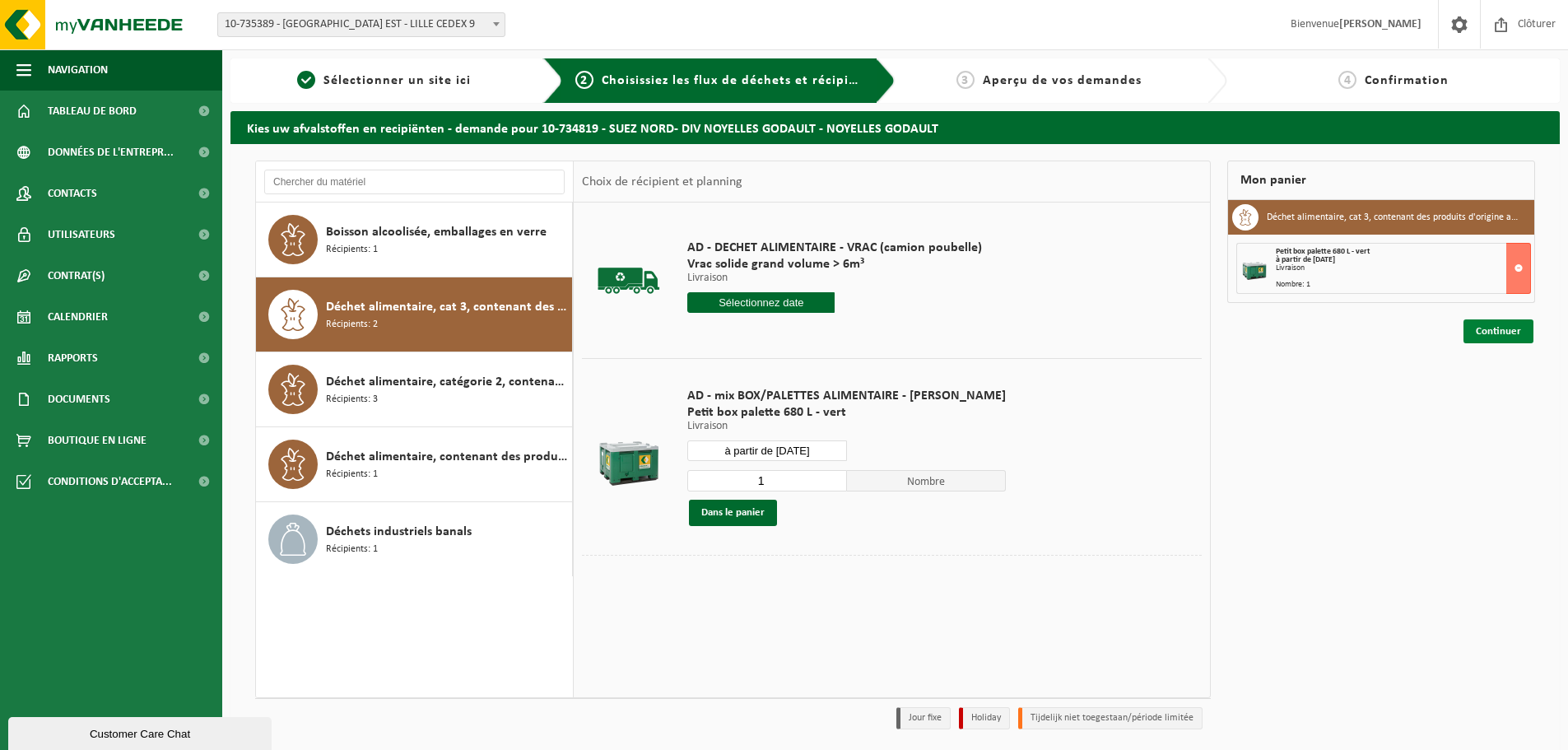
click at [1505, 326] on link "Continuer" at bounding box center [1498, 331] width 70 height 24
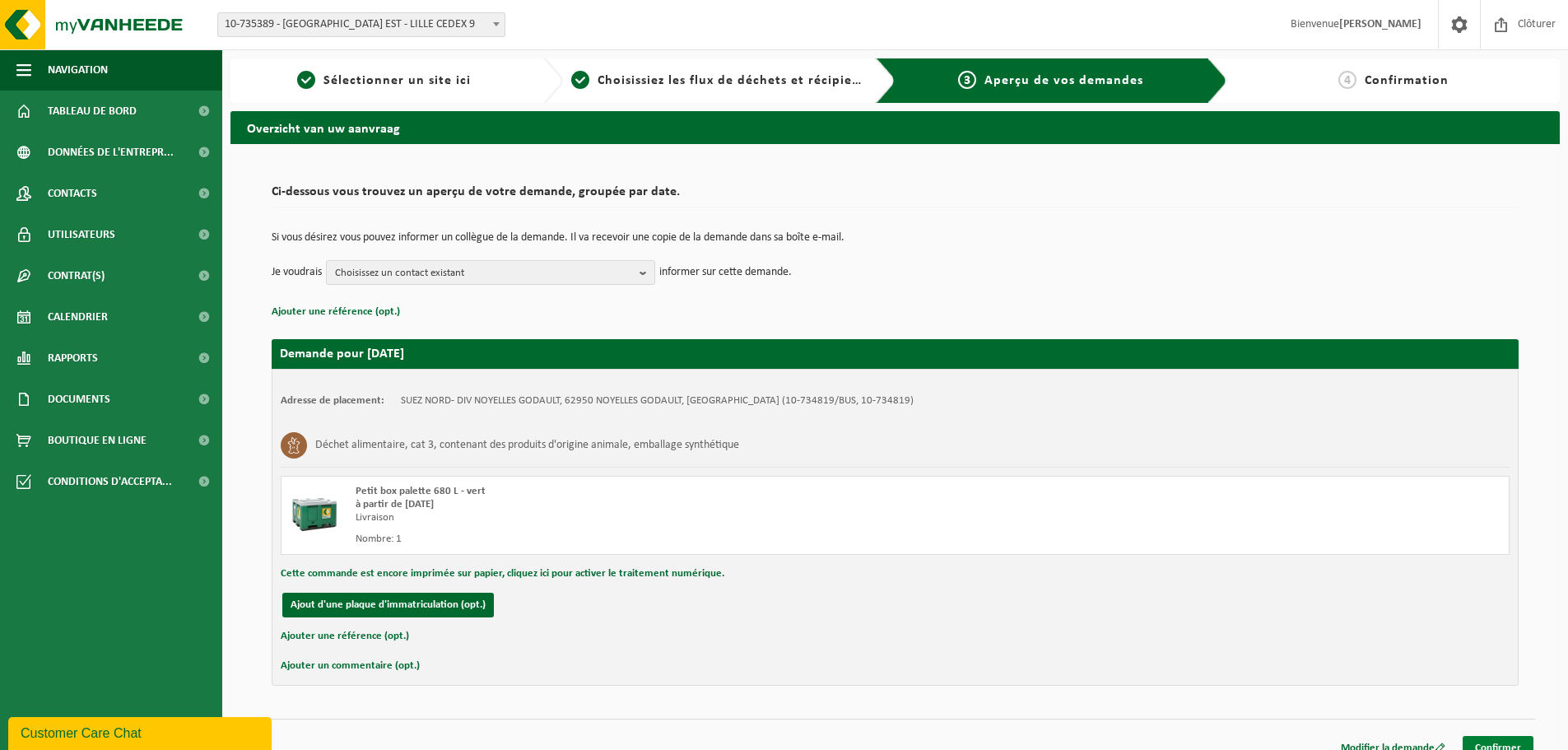
click at [1507, 741] on link "Confirmer" at bounding box center [1497, 747] width 71 height 24
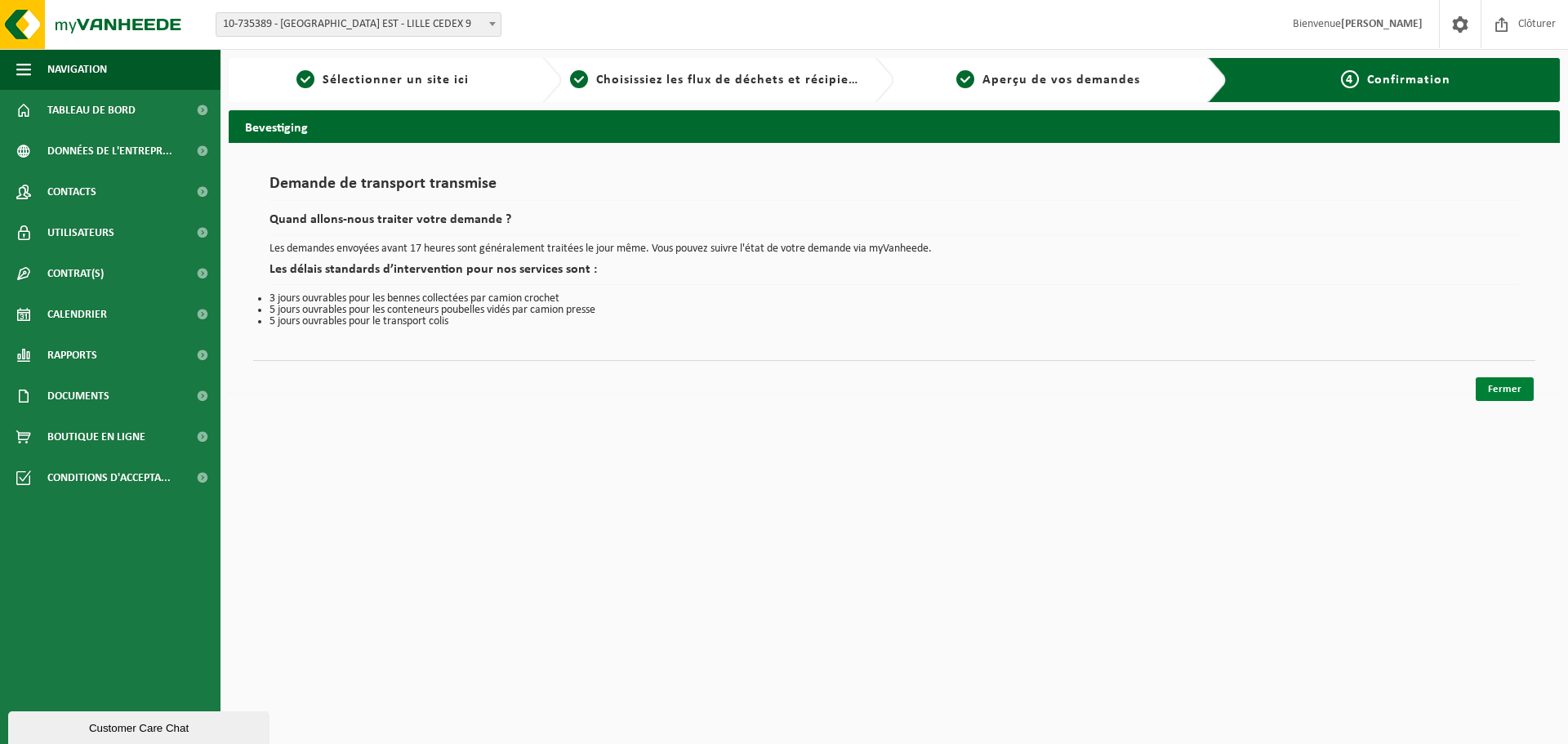
click at [1508, 381] on link "Fermer" at bounding box center [1505, 389] width 58 height 23
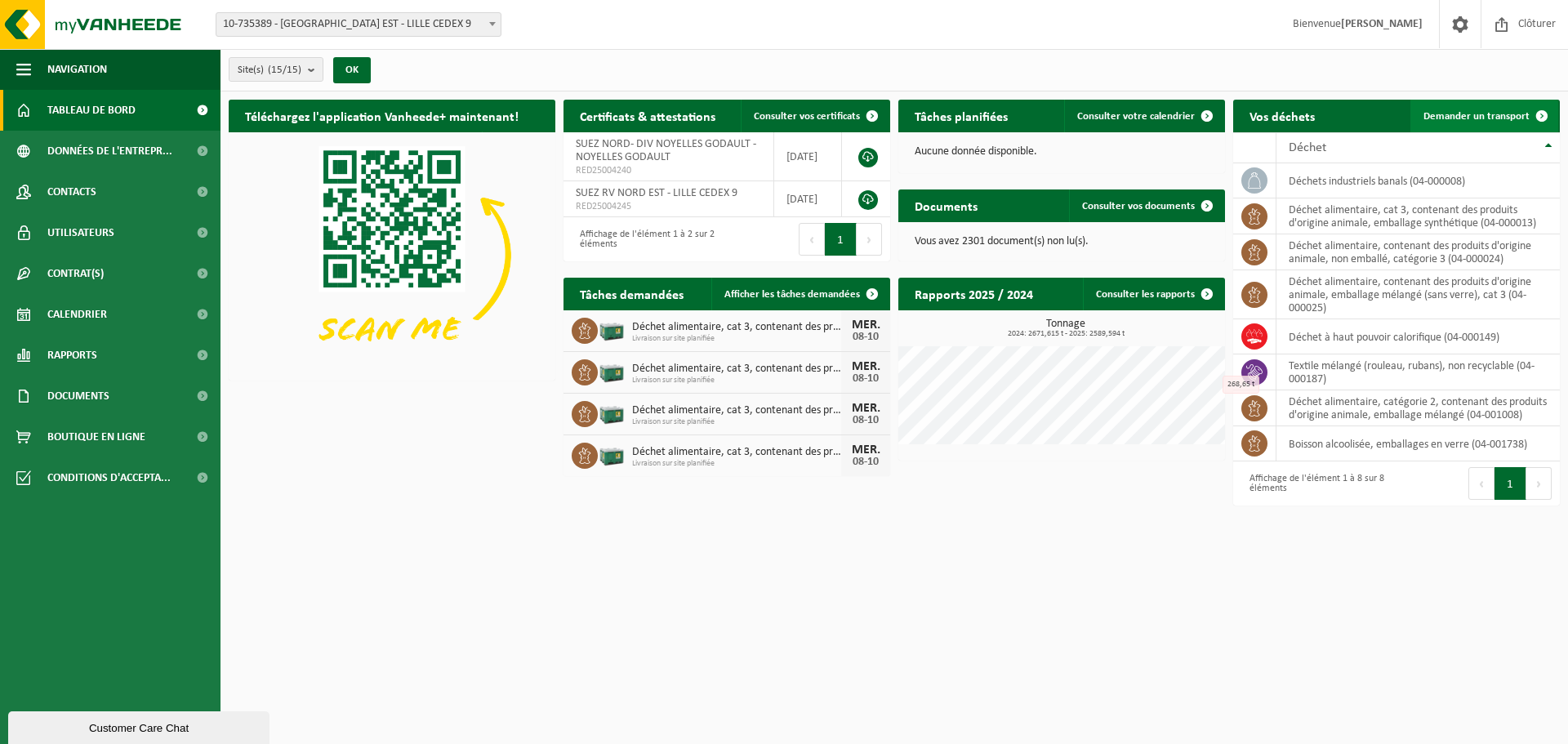
click at [1481, 119] on span "Demander un transport" at bounding box center [1477, 116] width 107 height 10
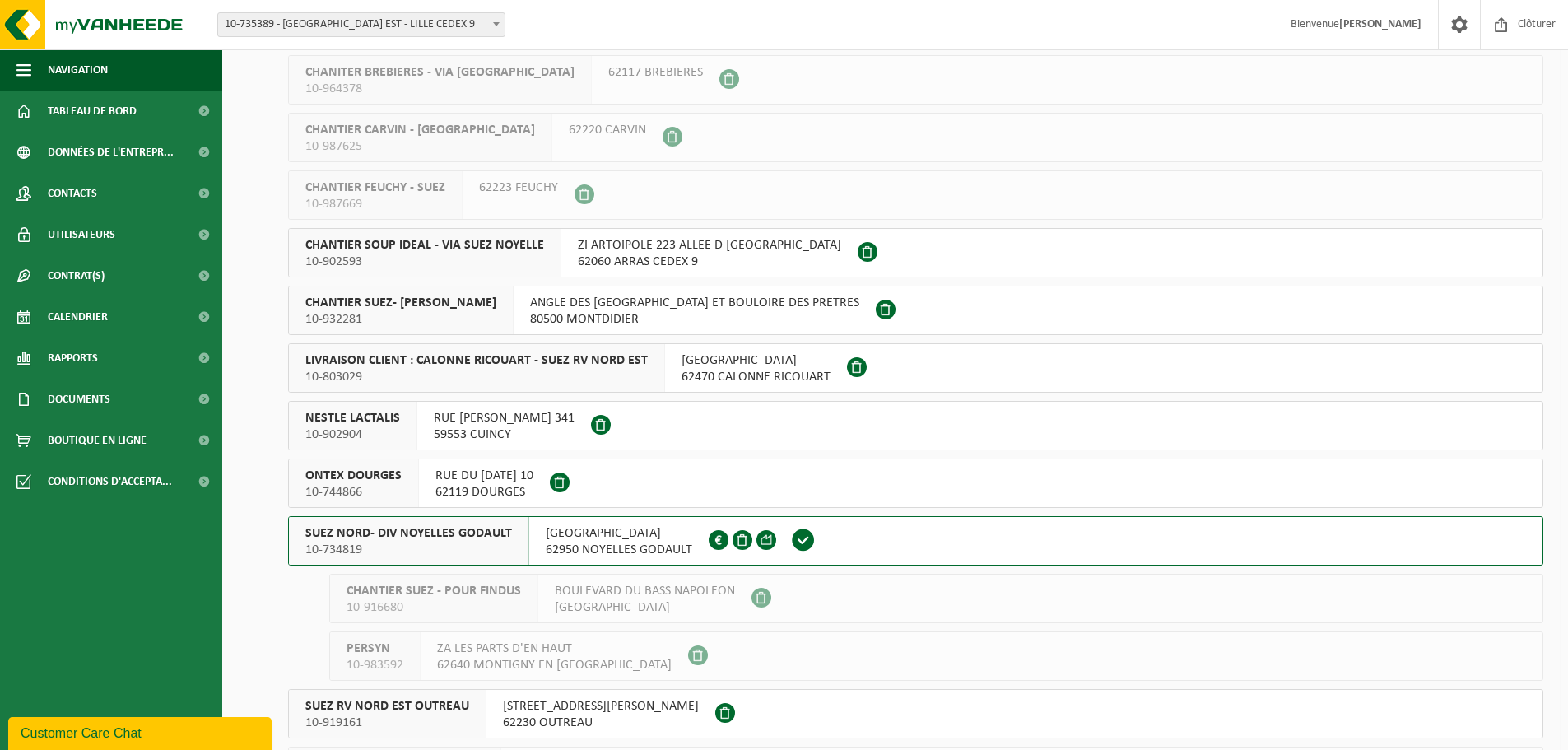
scroll to position [165, 0]
click at [473, 546] on span "10-734819" at bounding box center [408, 547] width 206 height 16
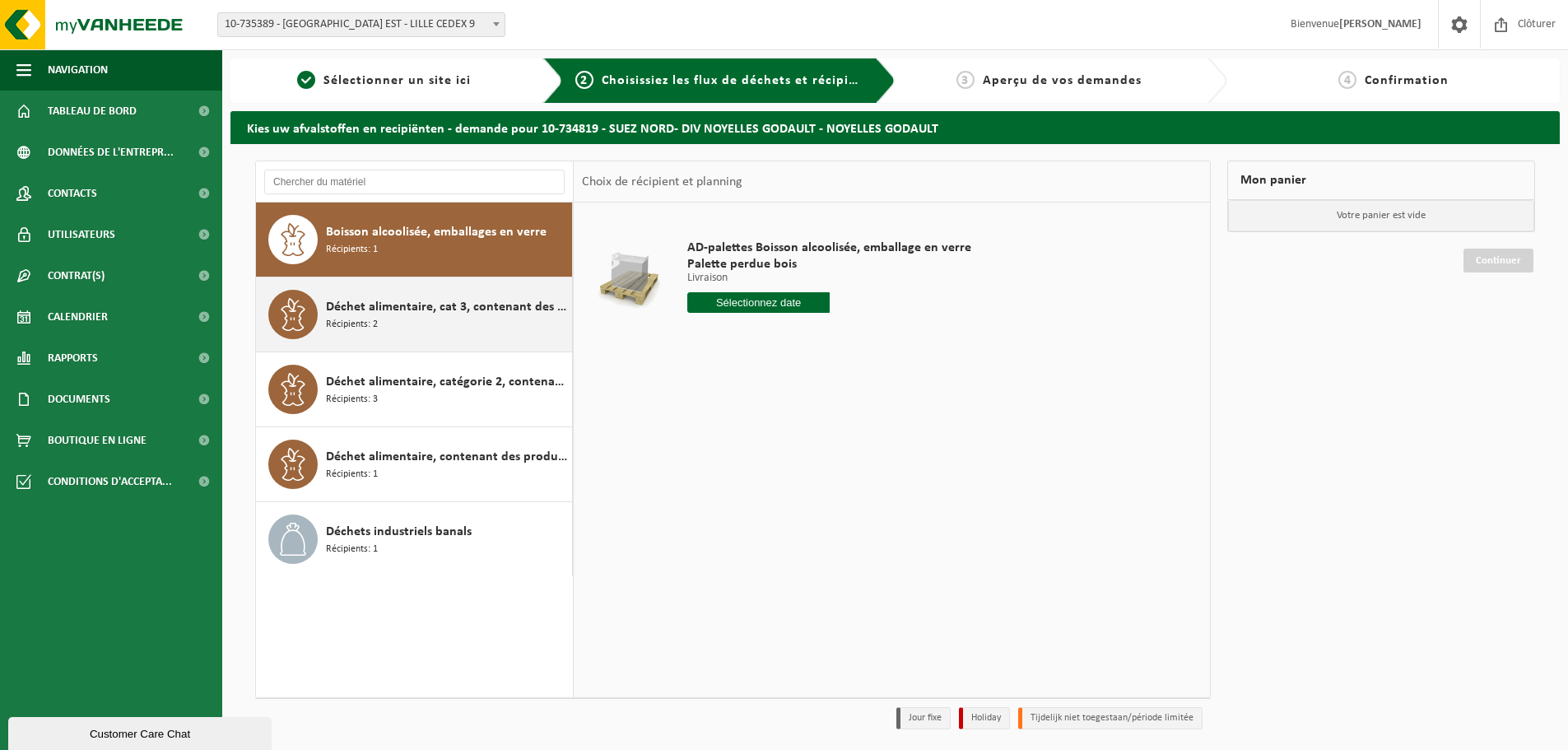
drag, startPoint x: 421, startPoint y: 320, endPoint x: 471, endPoint y: 336, distance: 52.5
click at [422, 319] on div "Déchet alimentaire, cat 3, contenant des produits d'origine animale, emballage …" at bounding box center [447, 315] width 242 height 49
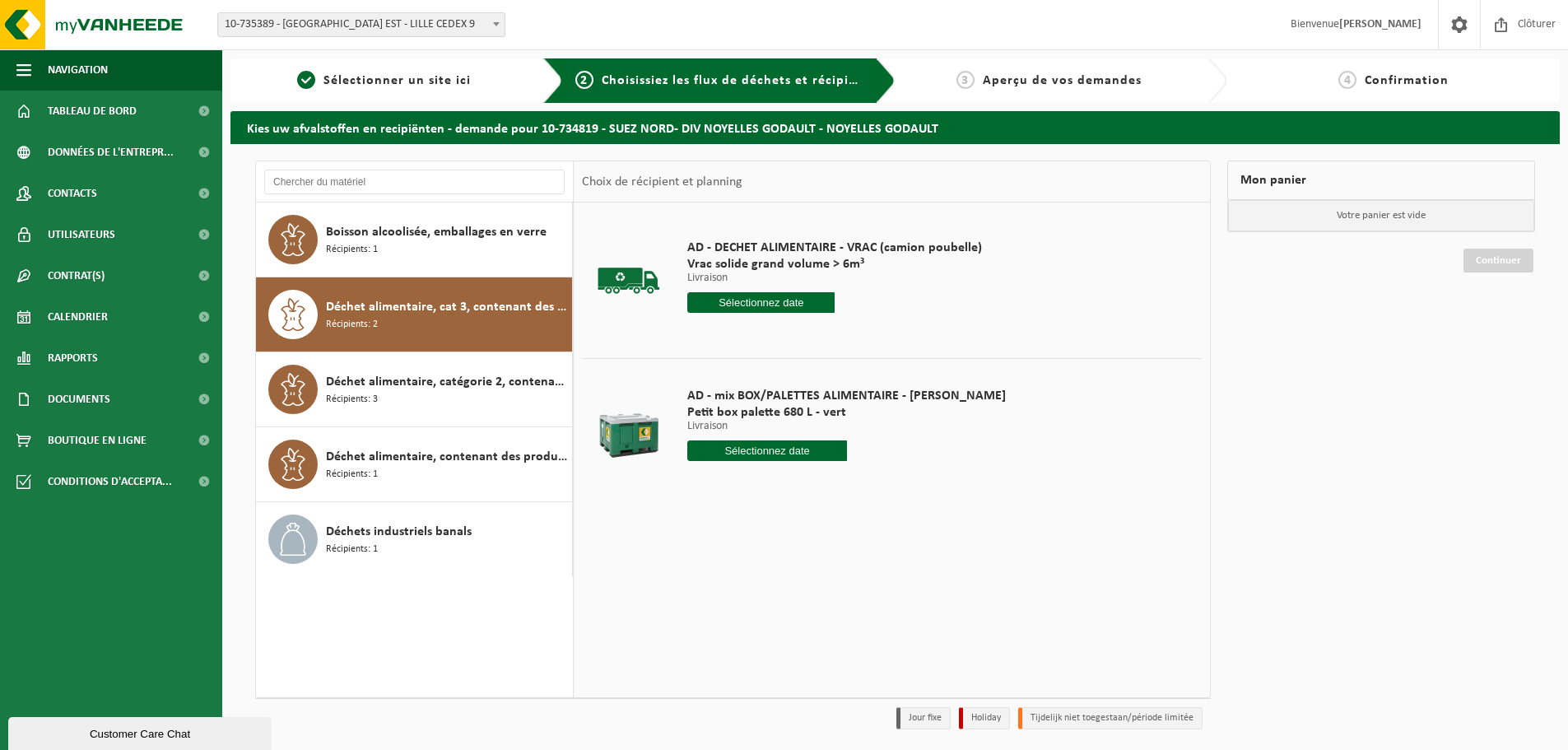
click at [733, 440] on input "text" at bounding box center [766, 450] width 159 height 21
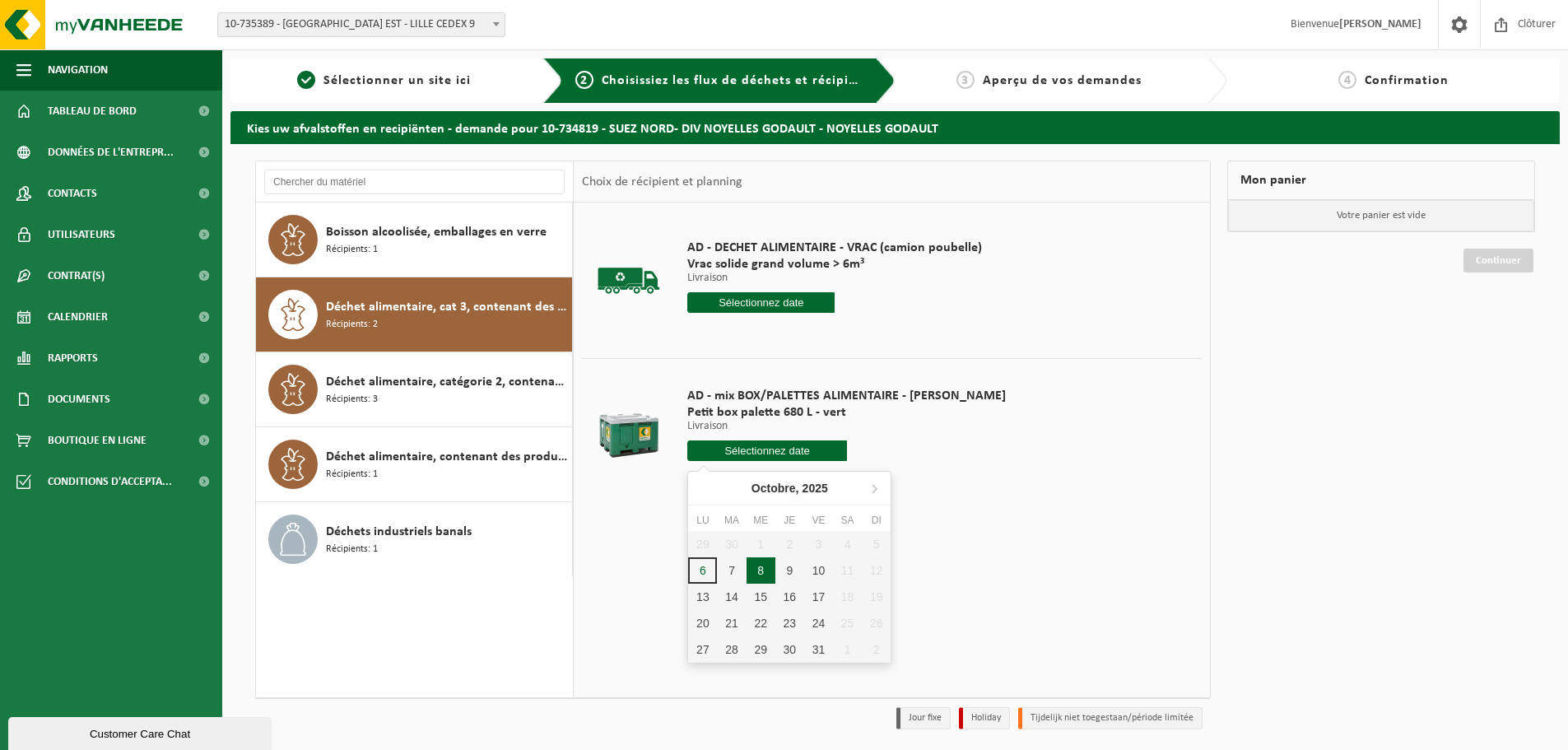
click at [765, 576] on div "8" at bounding box center [760, 570] width 29 height 26
type input "à partir de 2025-10-08"
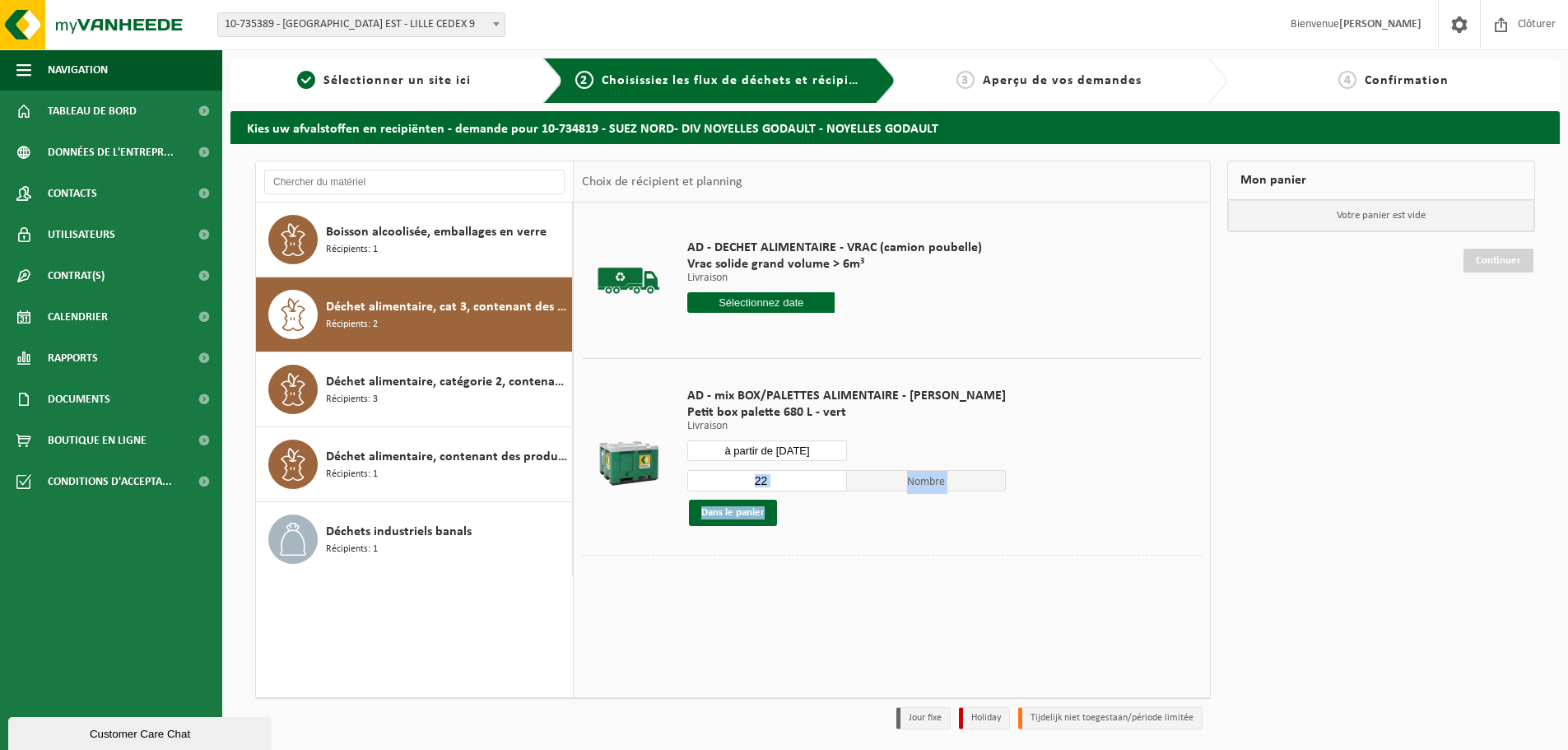
drag, startPoint x: 778, startPoint y: 492, endPoint x: 707, endPoint y: 481, distance: 71.8
click at [707, 481] on div "22 Nombre Dans le panier" at bounding box center [846, 497] width 318 height 57
click at [747, 482] on input "22" at bounding box center [766, 481] width 159 height 22
drag, startPoint x: 767, startPoint y: 482, endPoint x: 703, endPoint y: 482, distance: 64.0
click at [703, 482] on input "22" at bounding box center [766, 481] width 159 height 22
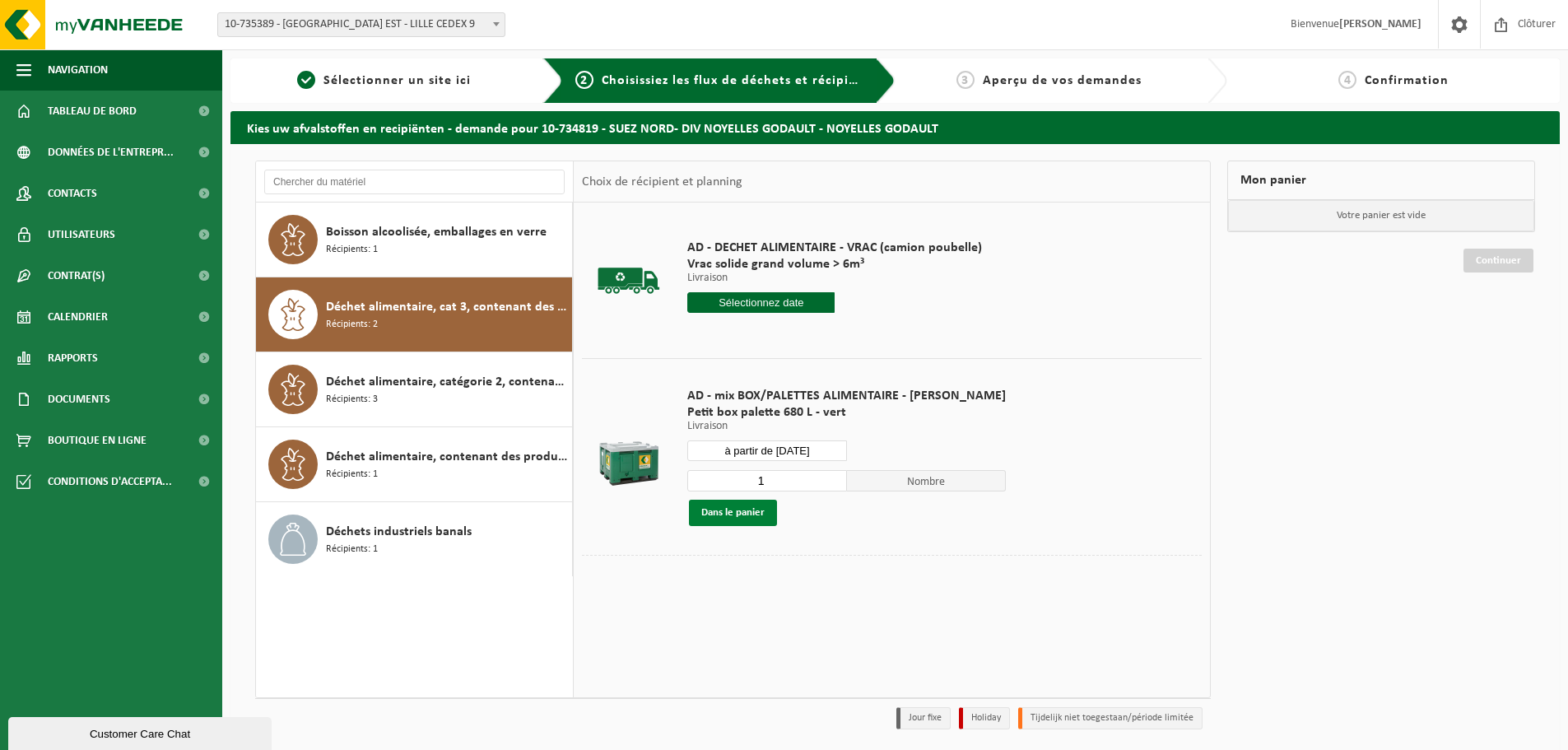
type input "1"
click at [760, 512] on button "Dans le panier" at bounding box center [732, 513] width 88 height 26
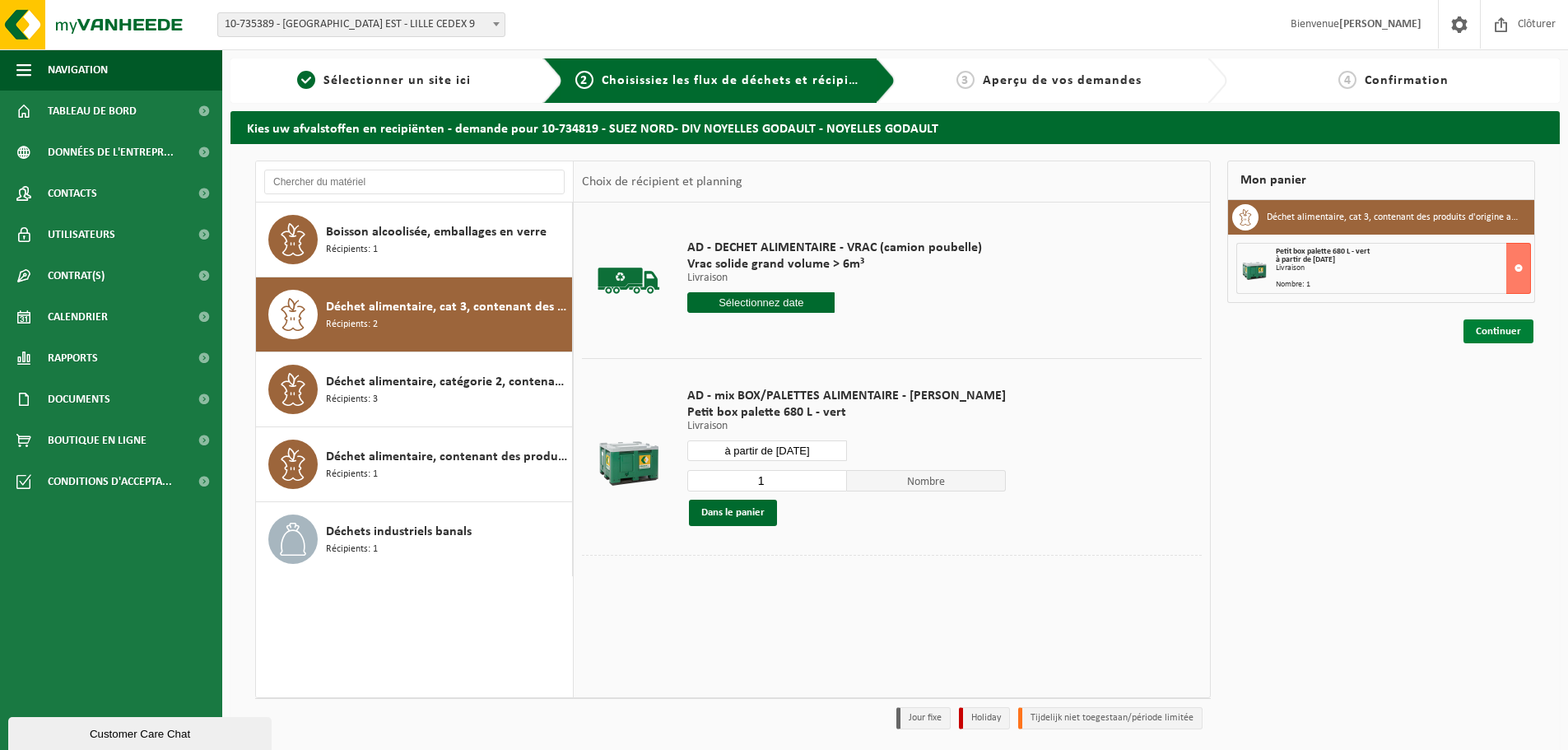
click at [1514, 334] on link "Continuer" at bounding box center [1498, 331] width 70 height 24
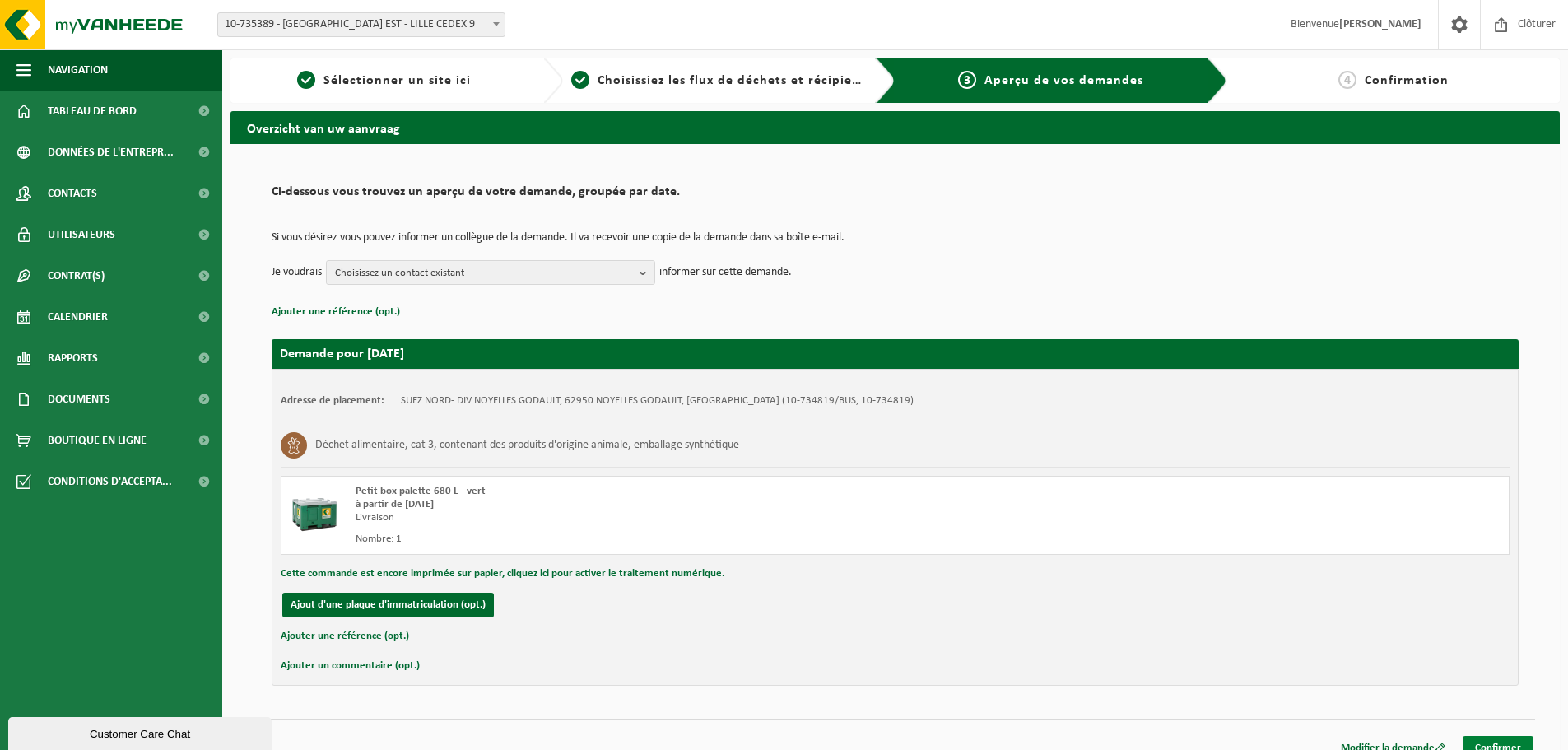
click at [1495, 744] on link "Confirmer" at bounding box center [1497, 747] width 71 height 24
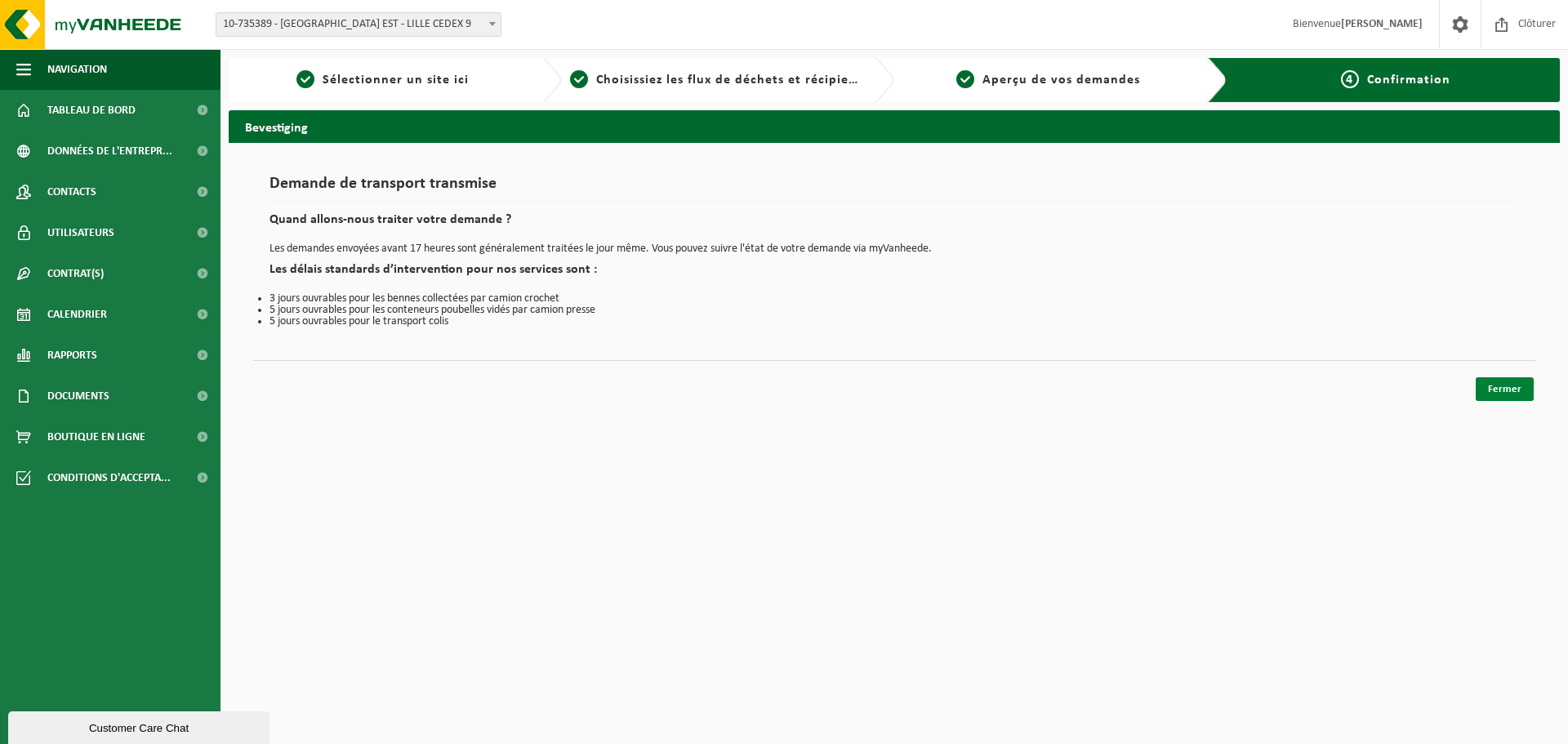
click at [1512, 394] on link "Fermer" at bounding box center [1505, 389] width 58 height 23
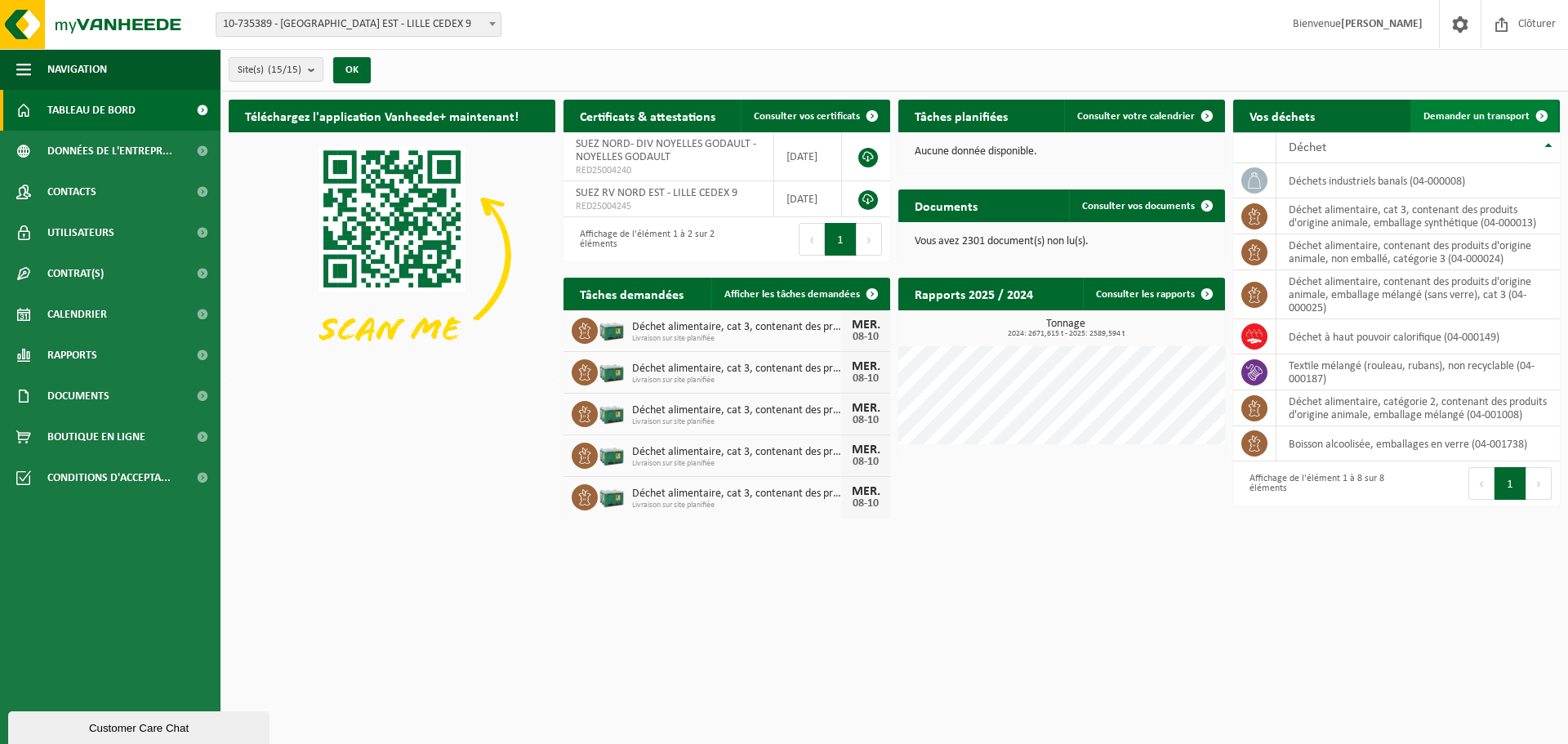
click at [1454, 118] on span "Demander un transport" at bounding box center [1477, 116] width 107 height 10
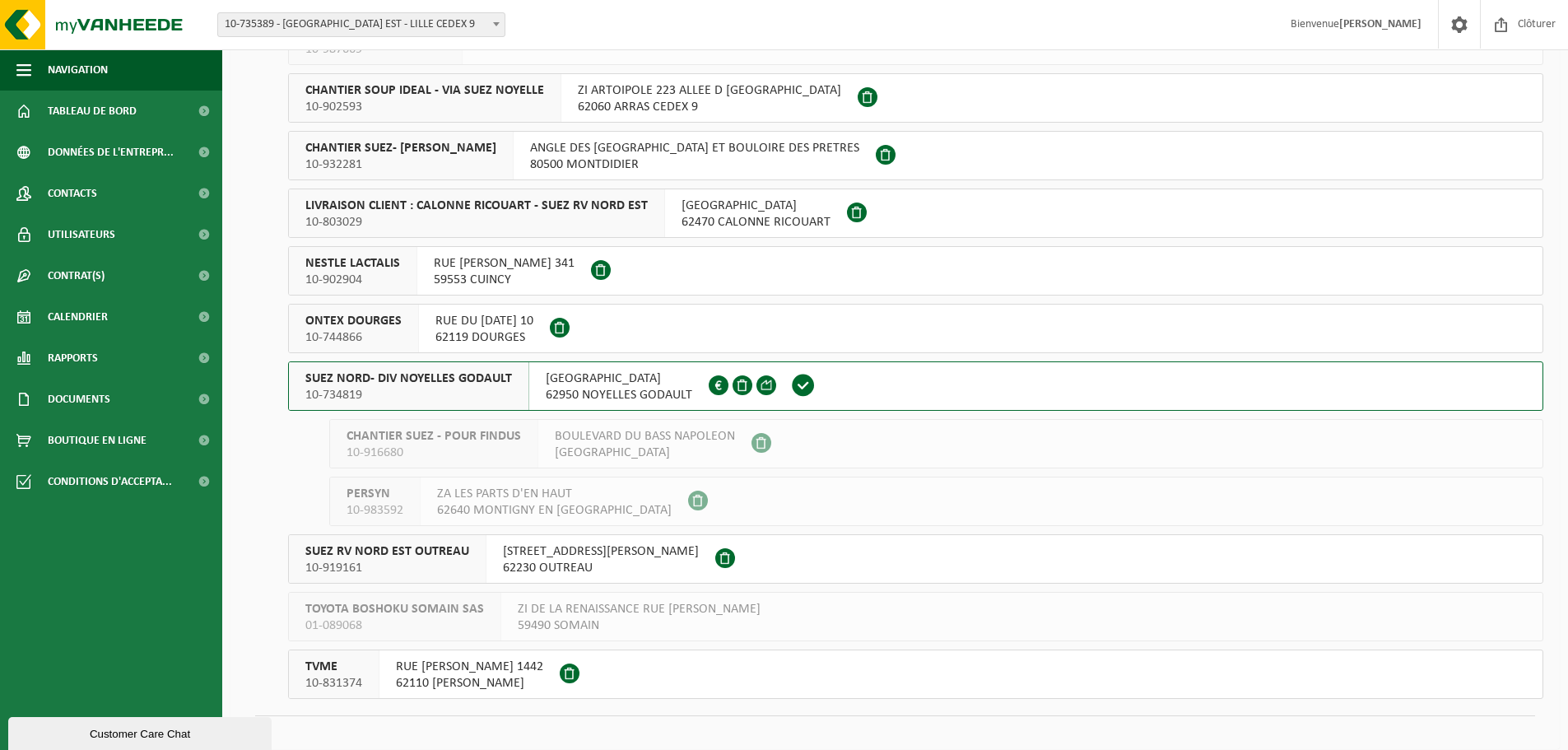
scroll to position [329, 0]
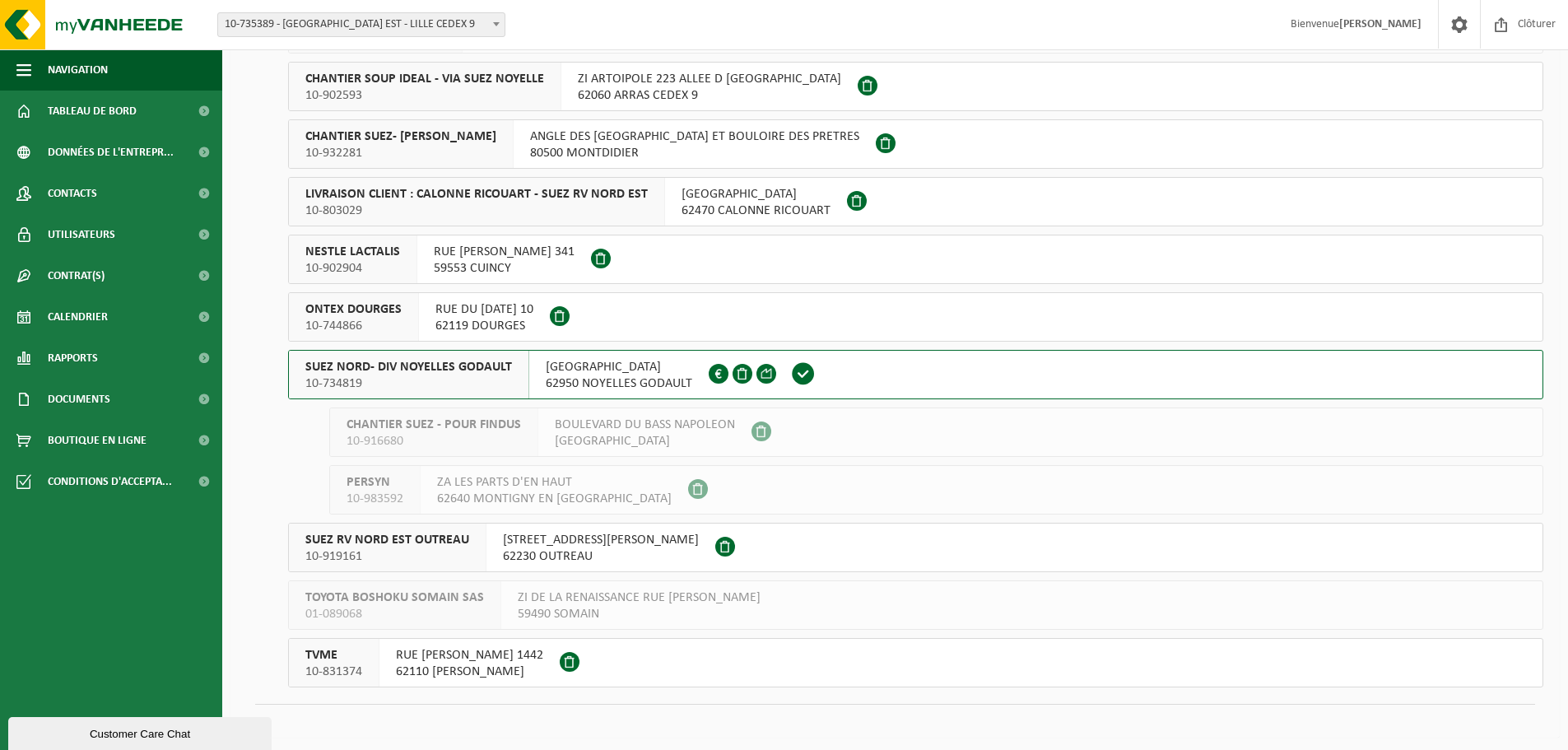
click at [514, 389] on div "SUEZ NORD- DIV NOYELLES GODAULT 10-734819" at bounding box center [409, 374] width 240 height 48
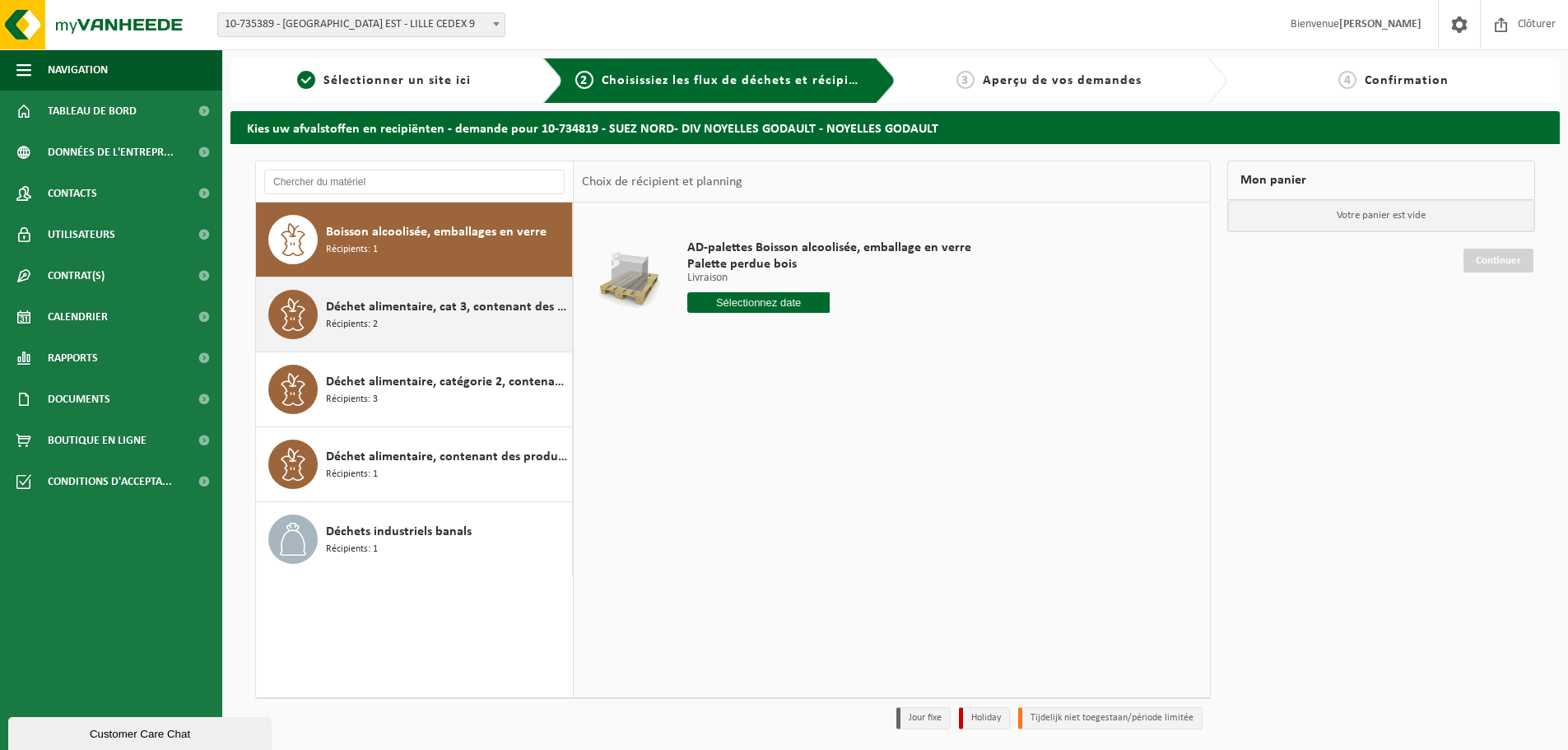
click at [447, 316] on div "Déchet alimentaire, cat 3, contenant des produits d'origine animale, emballage …" at bounding box center [447, 315] width 242 height 49
